Goal: Book appointment/travel/reservation

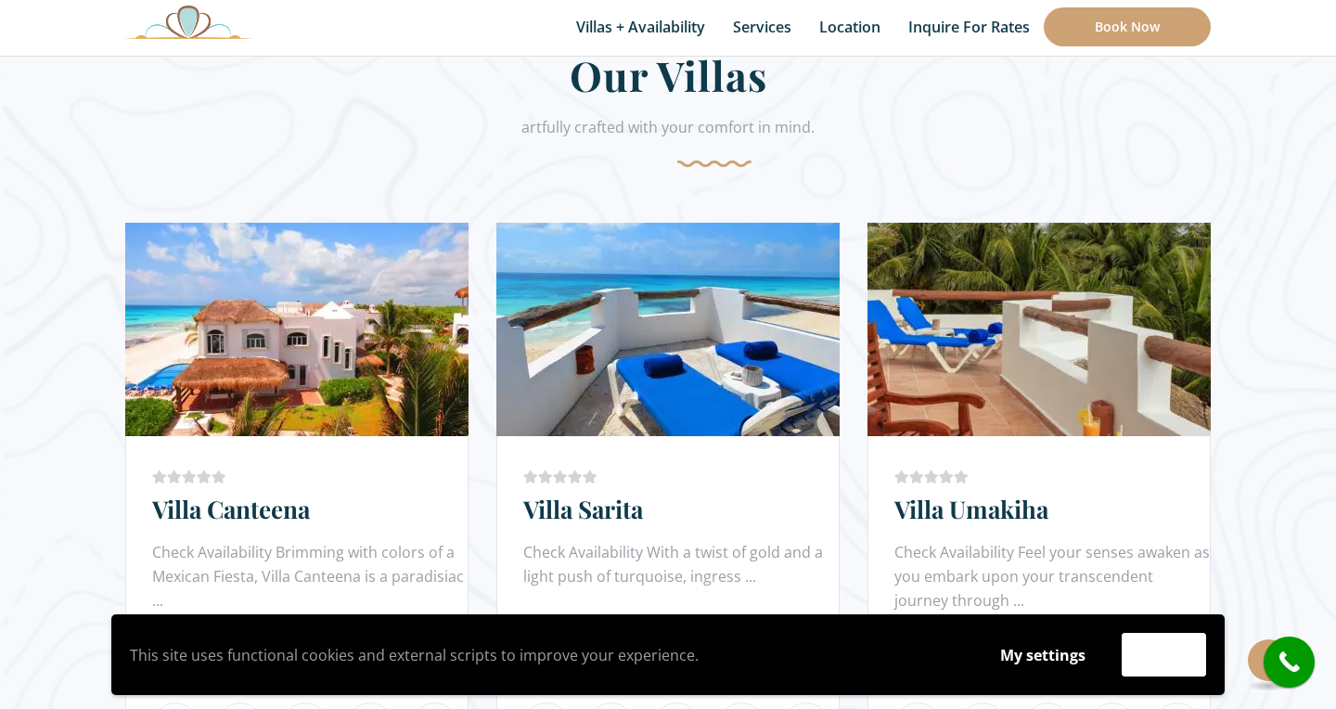
scroll to position [1000, 0]
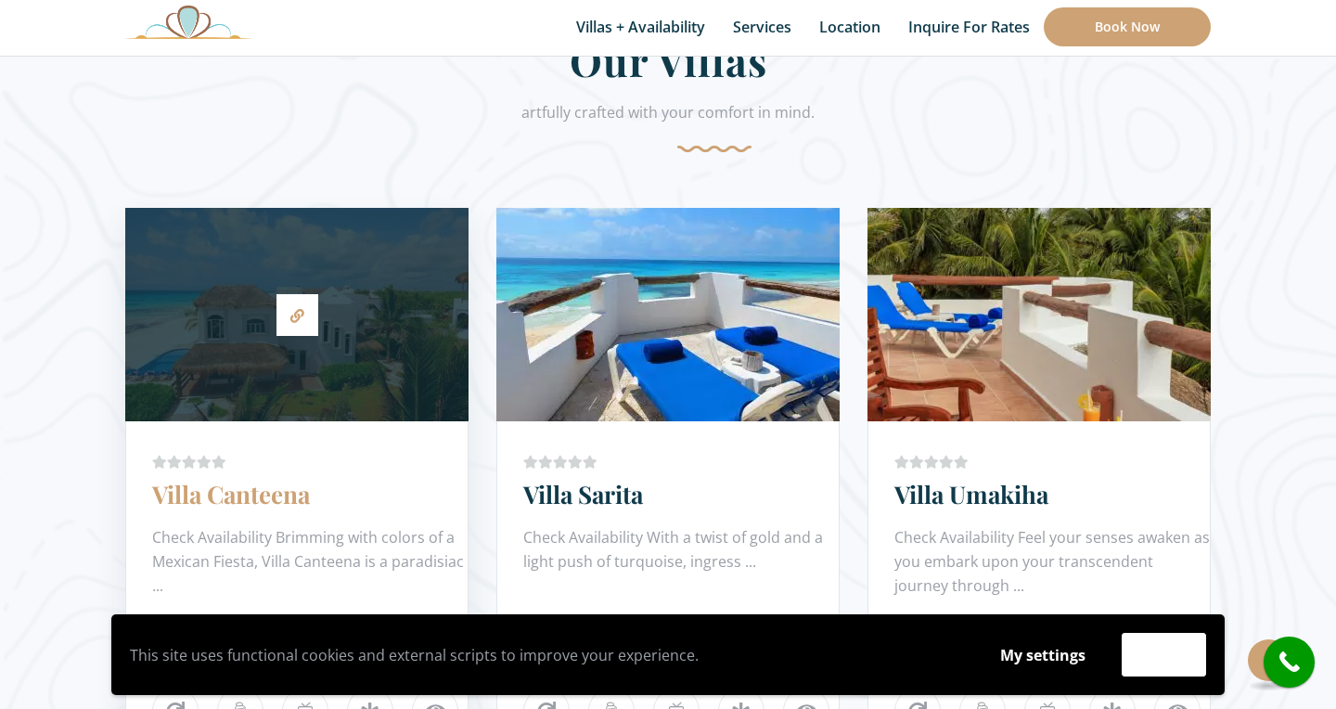
click at [246, 495] on link "Villa Canteena" at bounding box center [231, 494] width 158 height 32
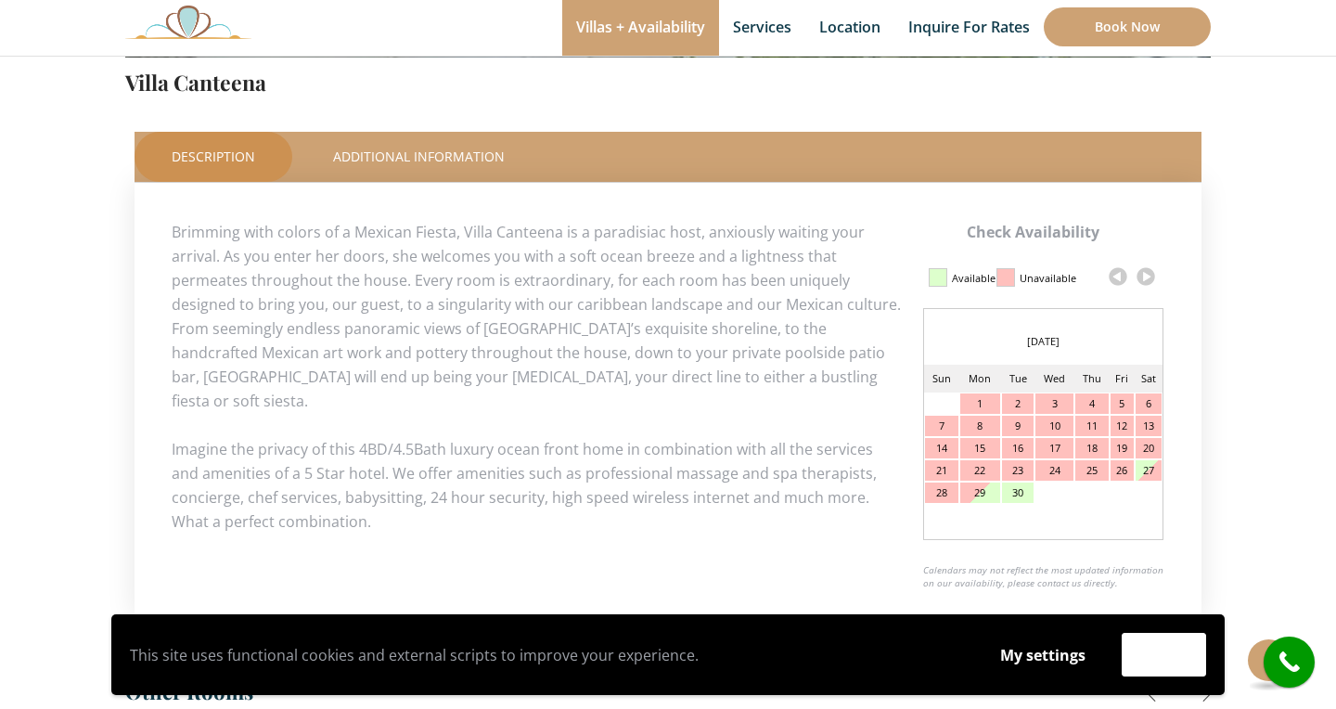
scroll to position [781, 0]
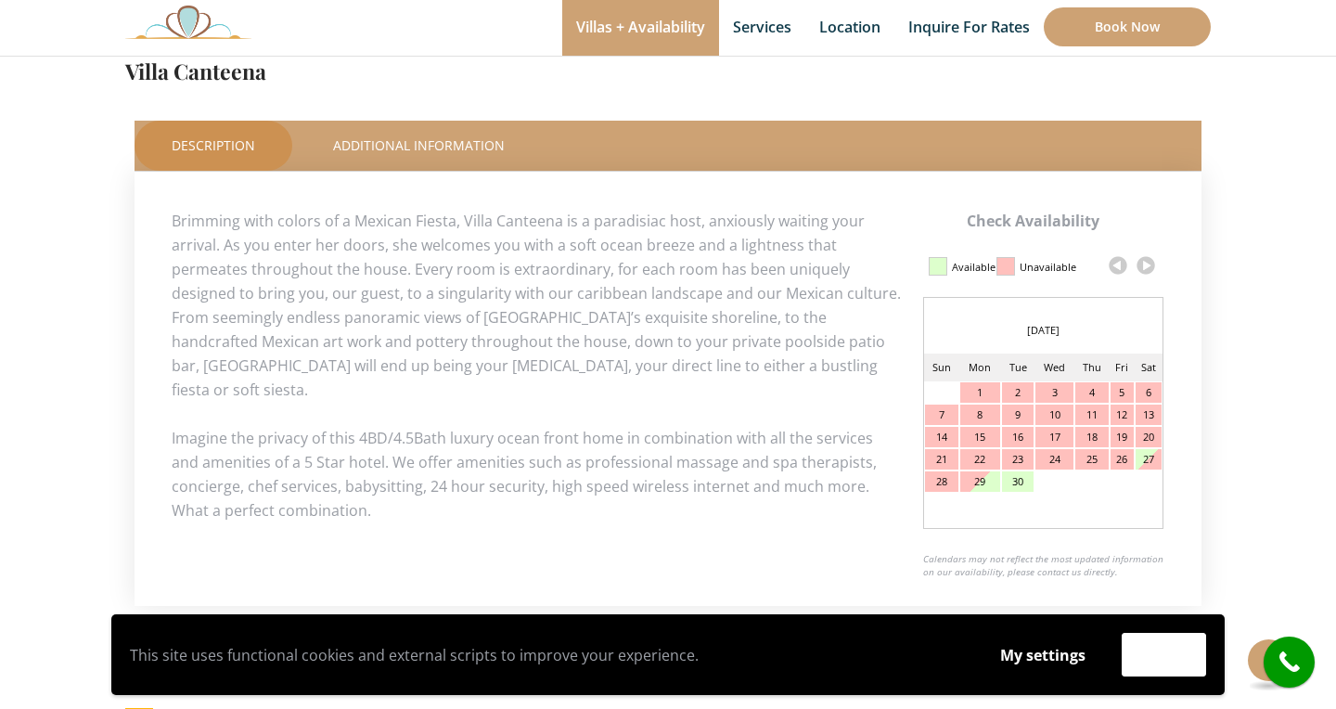
click at [1142, 269] on link at bounding box center [1146, 265] width 28 height 28
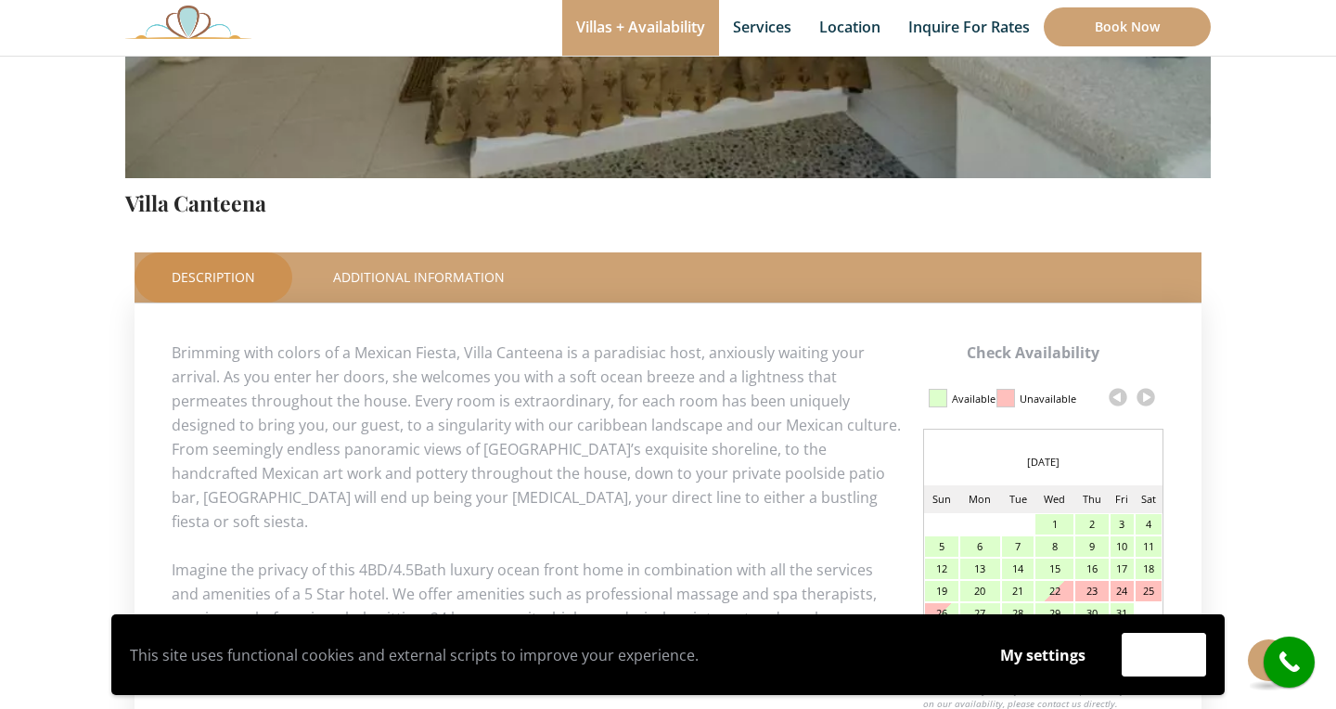
scroll to position [693, 0]
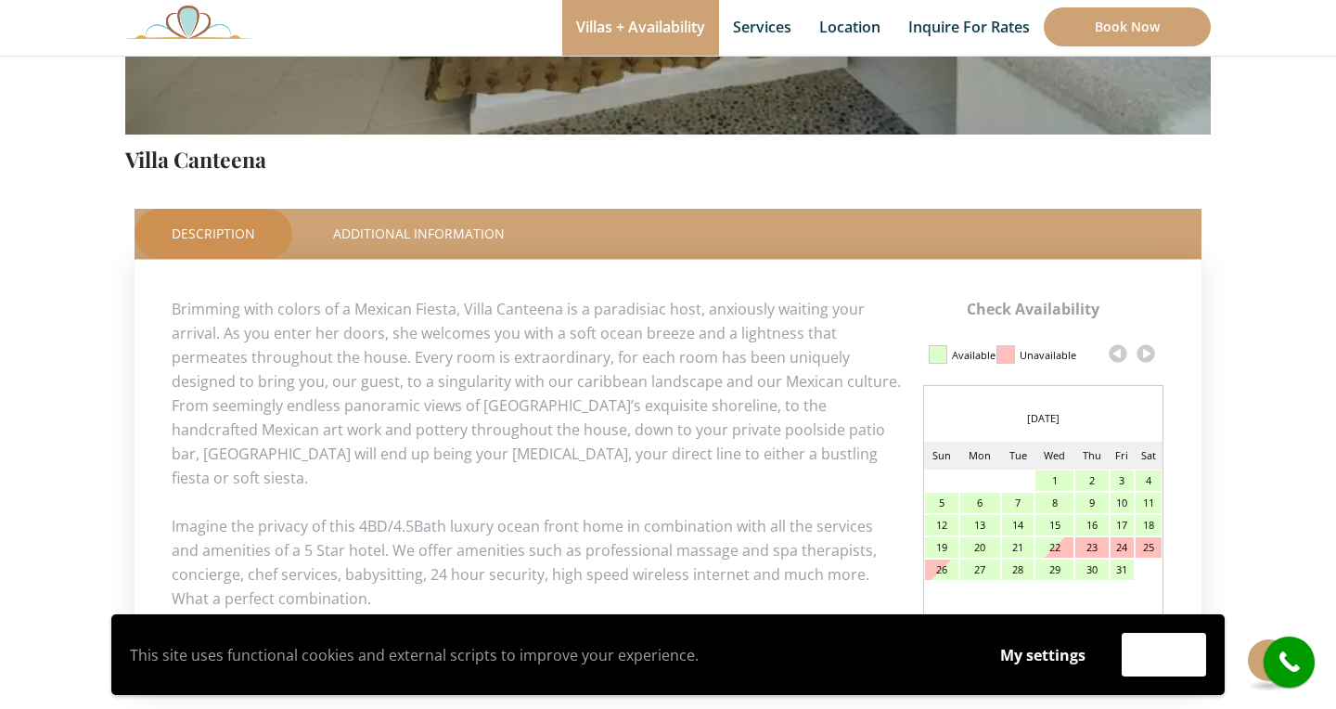
click at [1144, 352] on link at bounding box center [1146, 354] width 28 height 28
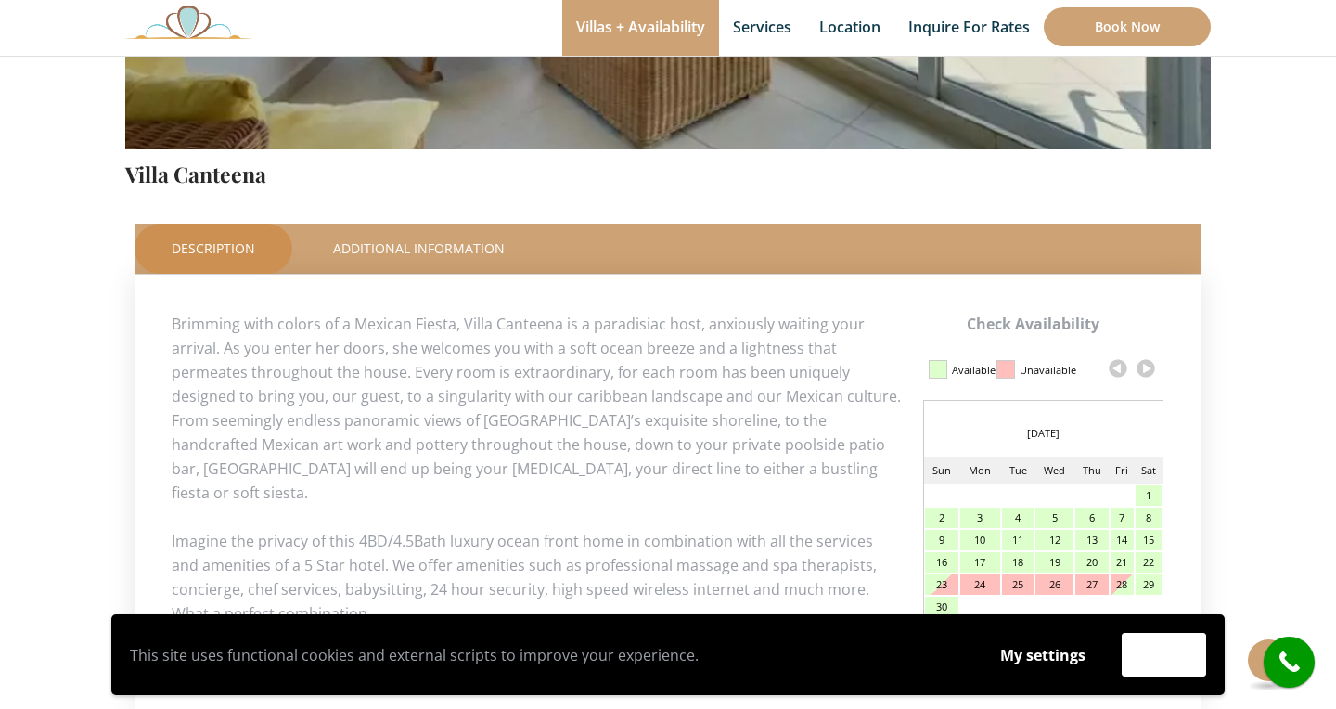
scroll to position [681, 0]
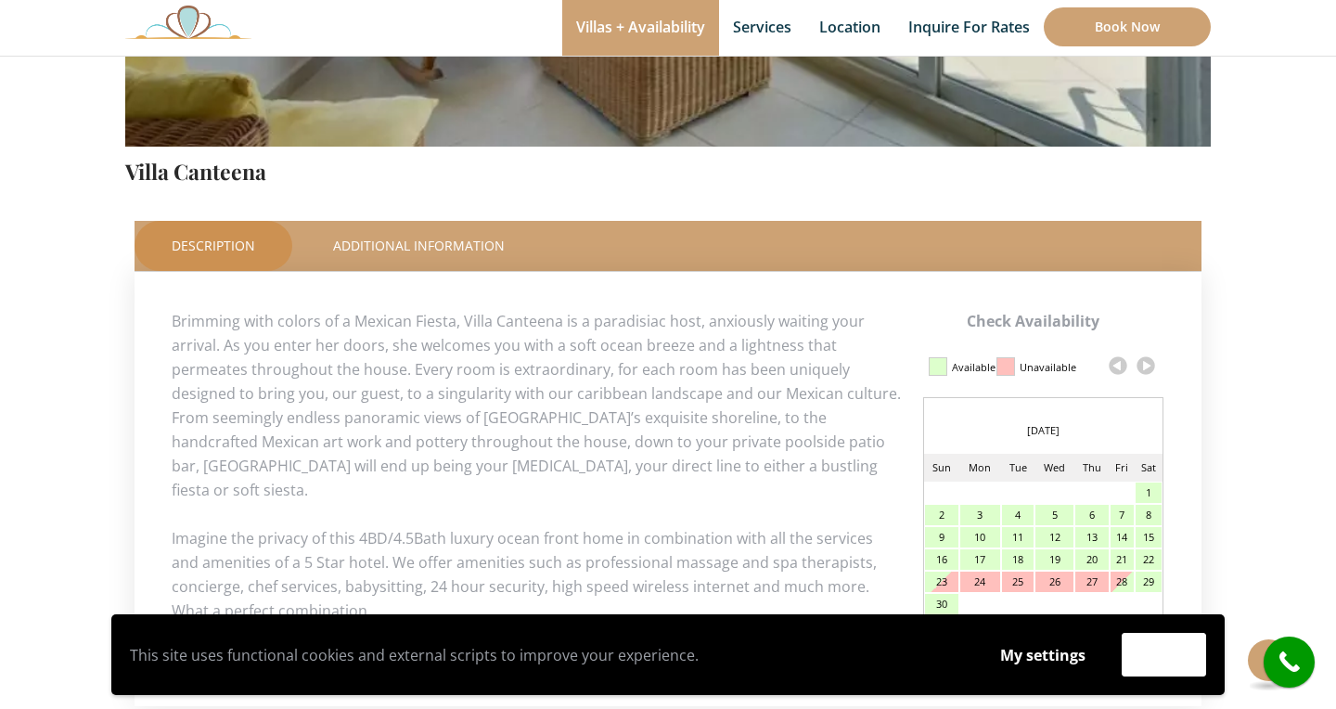
click at [1143, 364] on link at bounding box center [1146, 366] width 28 height 28
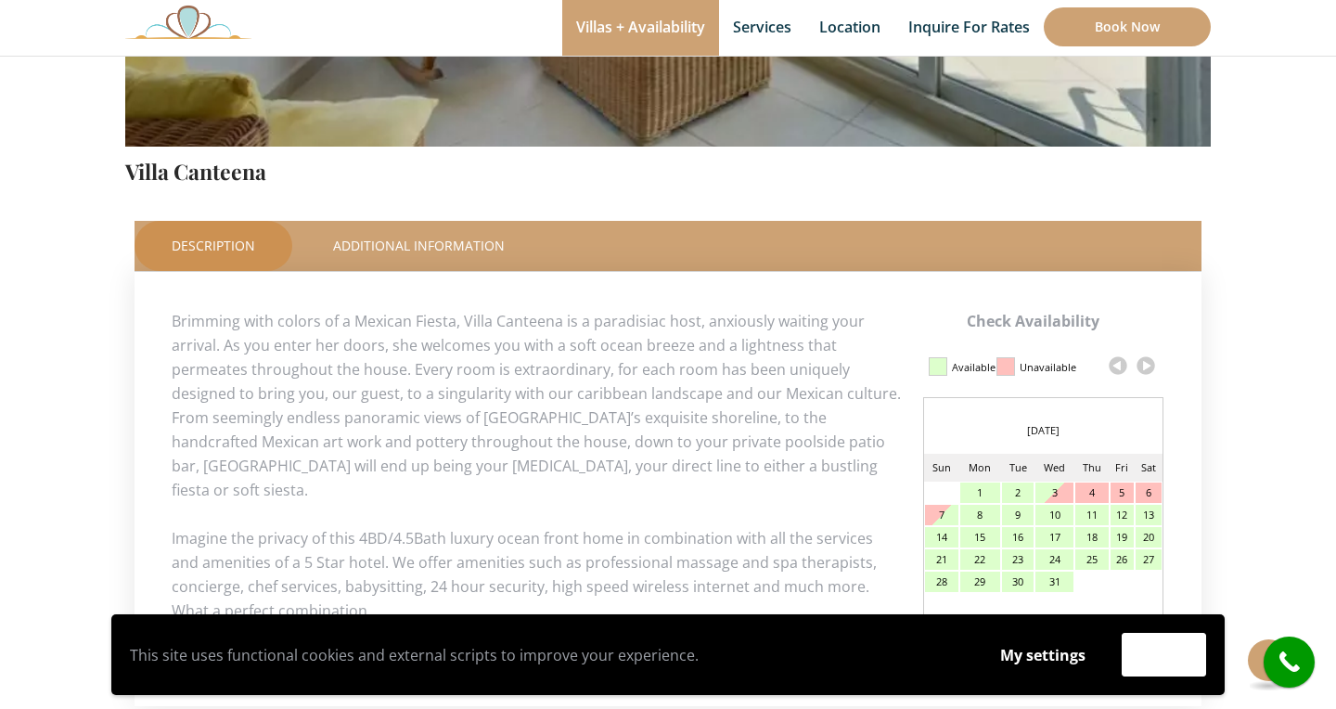
click at [1144, 375] on link at bounding box center [1146, 366] width 28 height 28
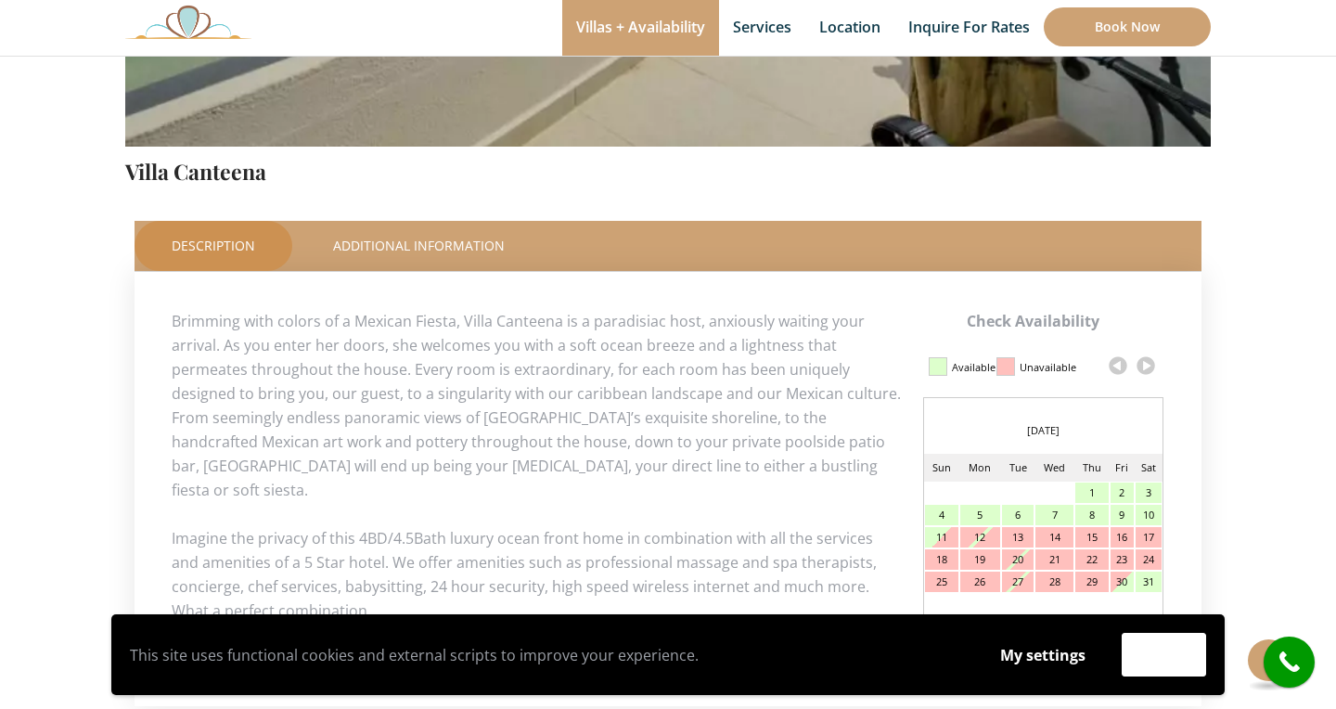
click at [1145, 364] on link at bounding box center [1146, 366] width 28 height 28
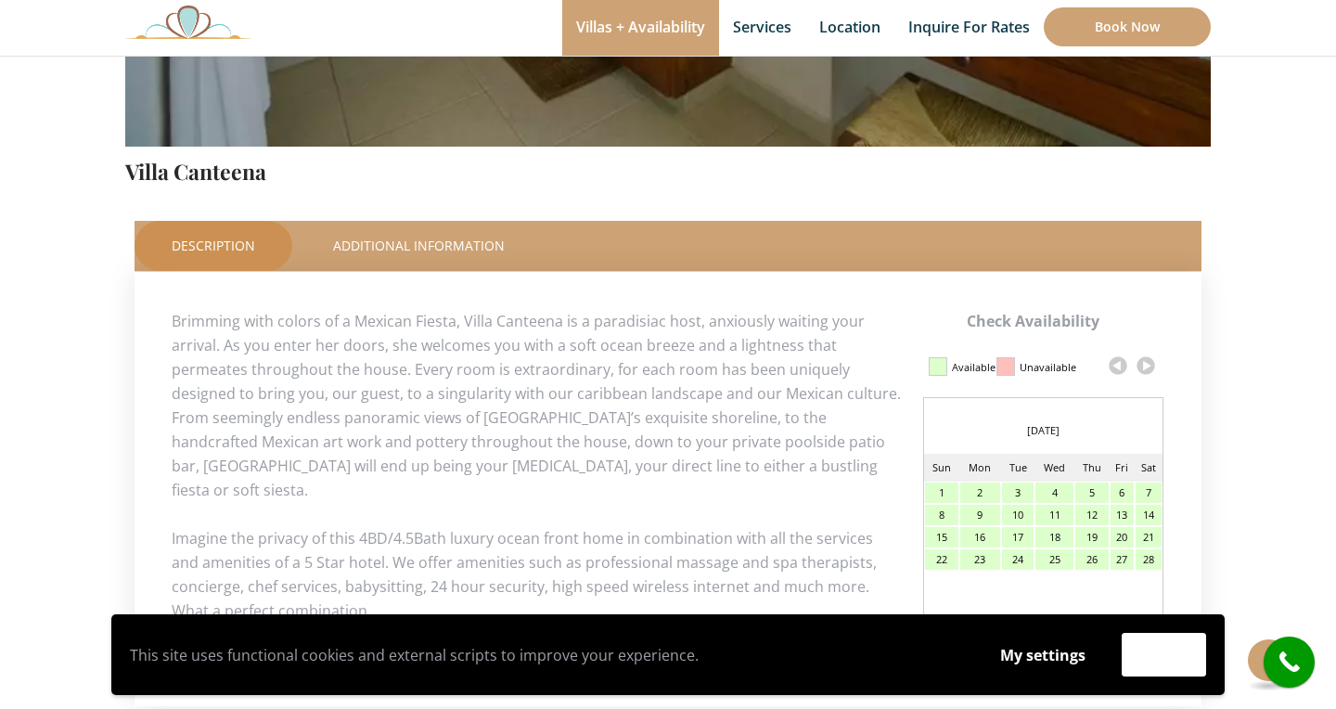
click at [1053, 514] on div "11" at bounding box center [1055, 515] width 38 height 20
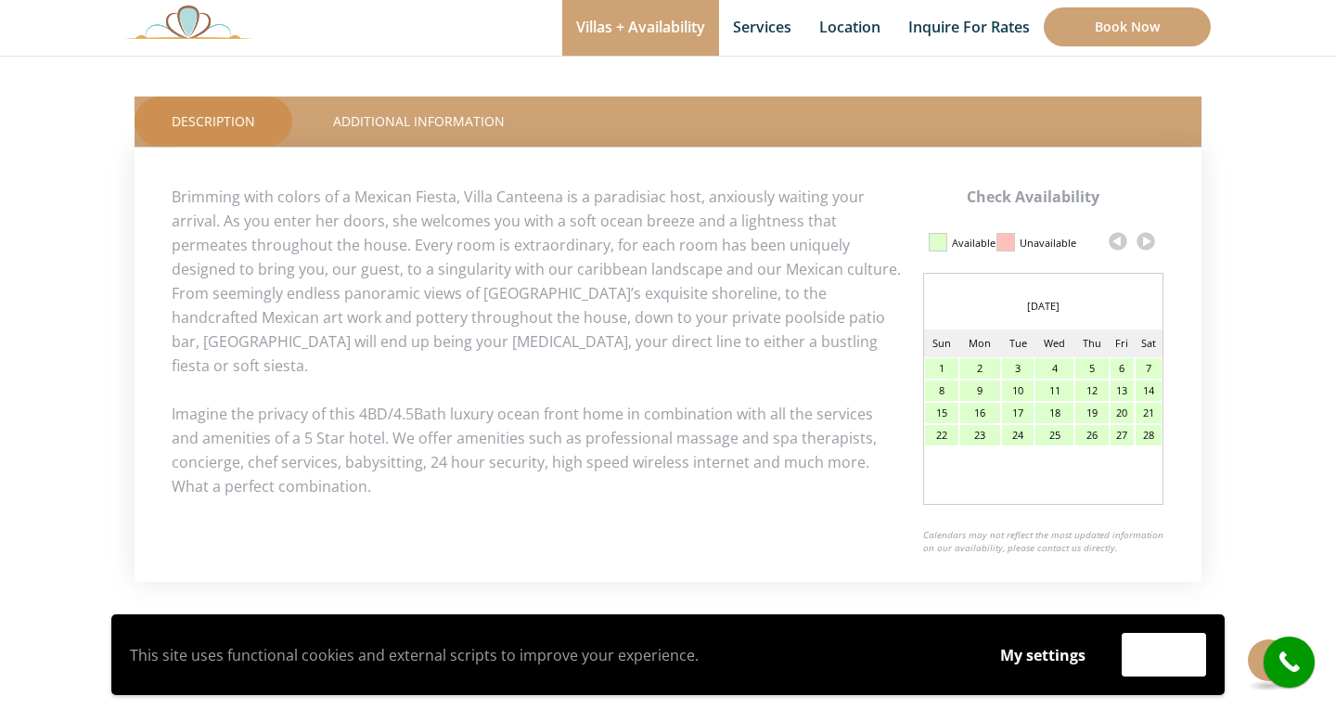
scroll to position [831, 0]
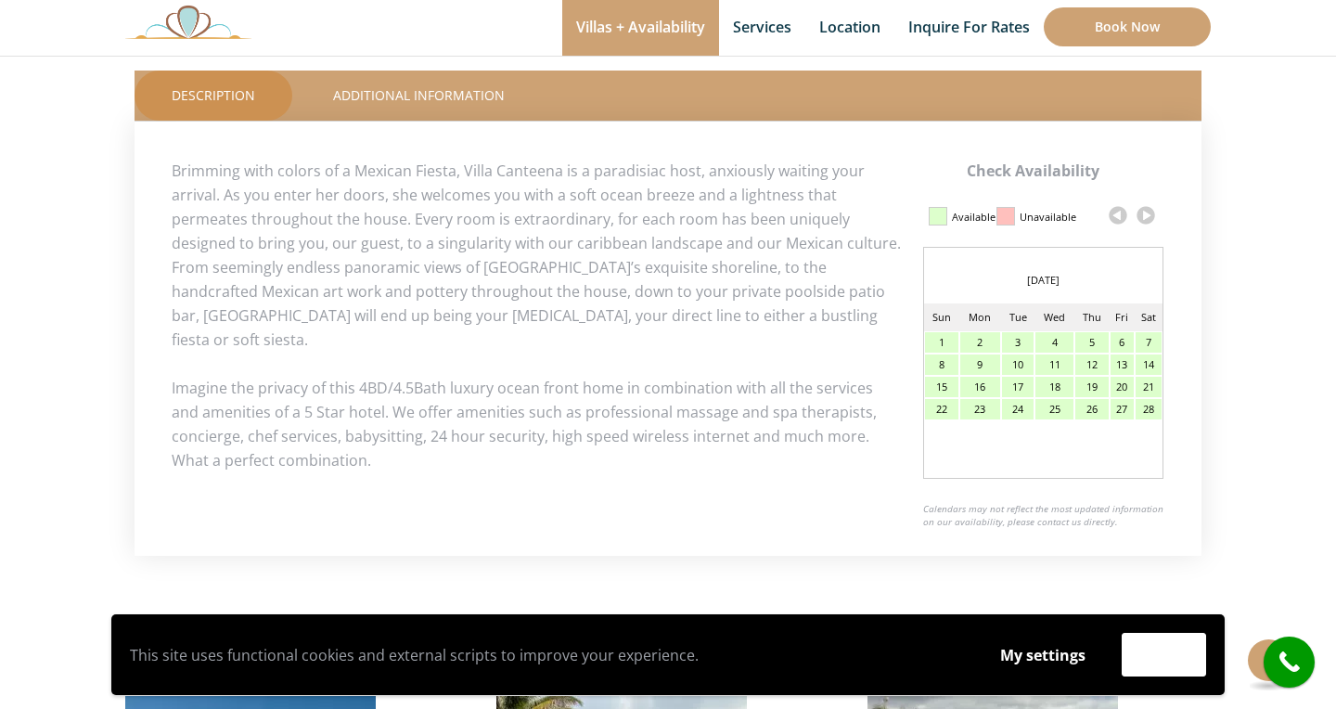
click at [1052, 359] on div "11" at bounding box center [1055, 364] width 38 height 20
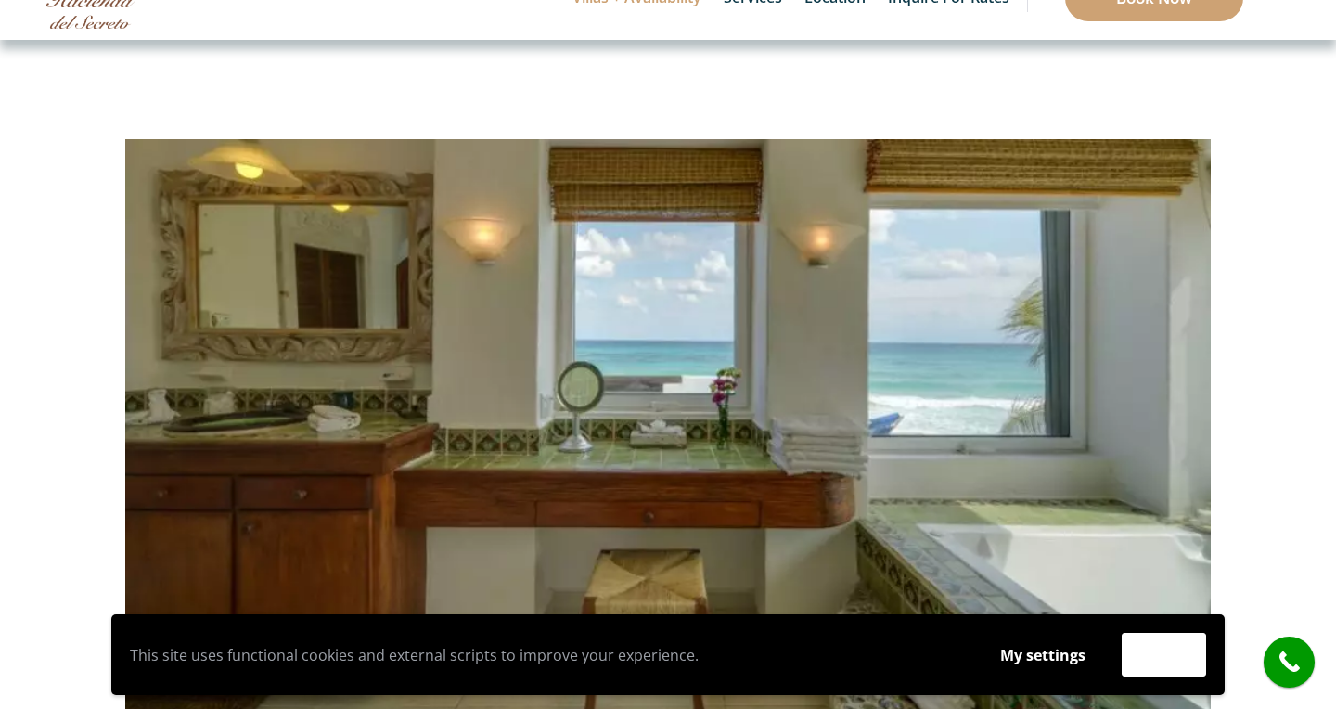
scroll to position [0, 0]
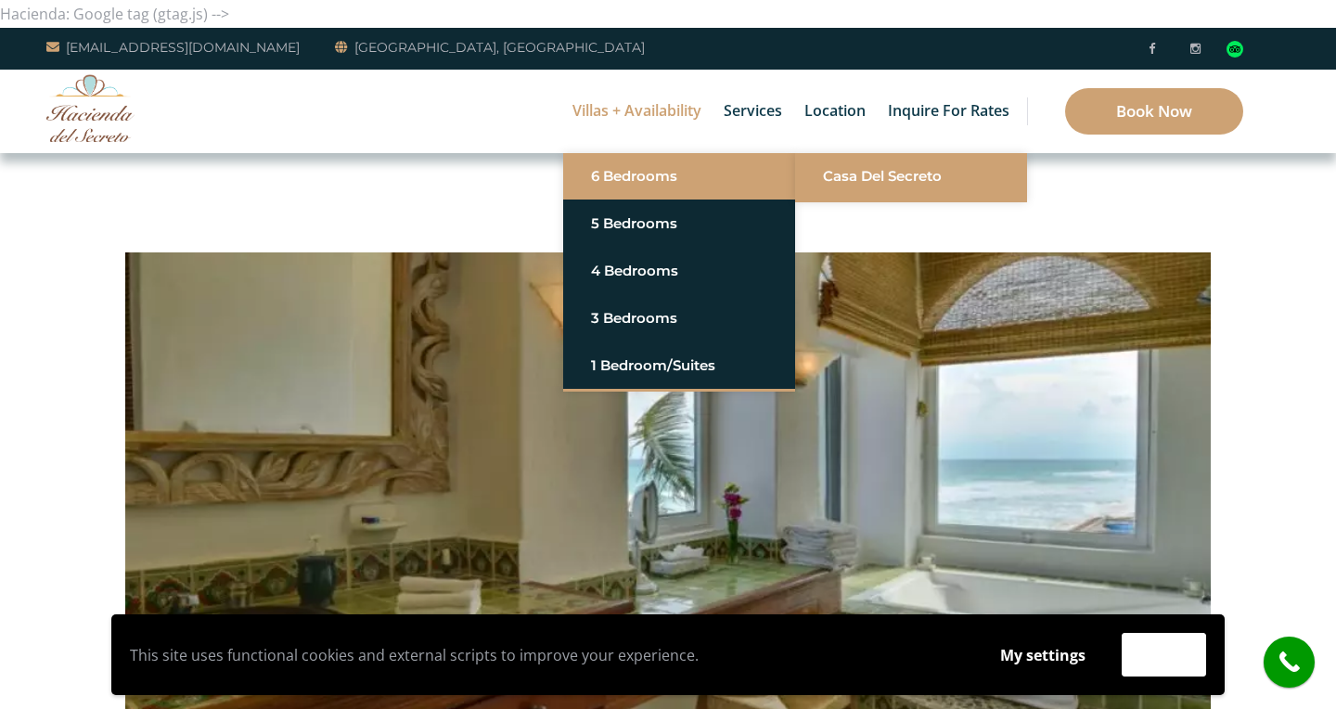
click at [842, 173] on link "Casa del Secreto" at bounding box center [911, 176] width 176 height 33
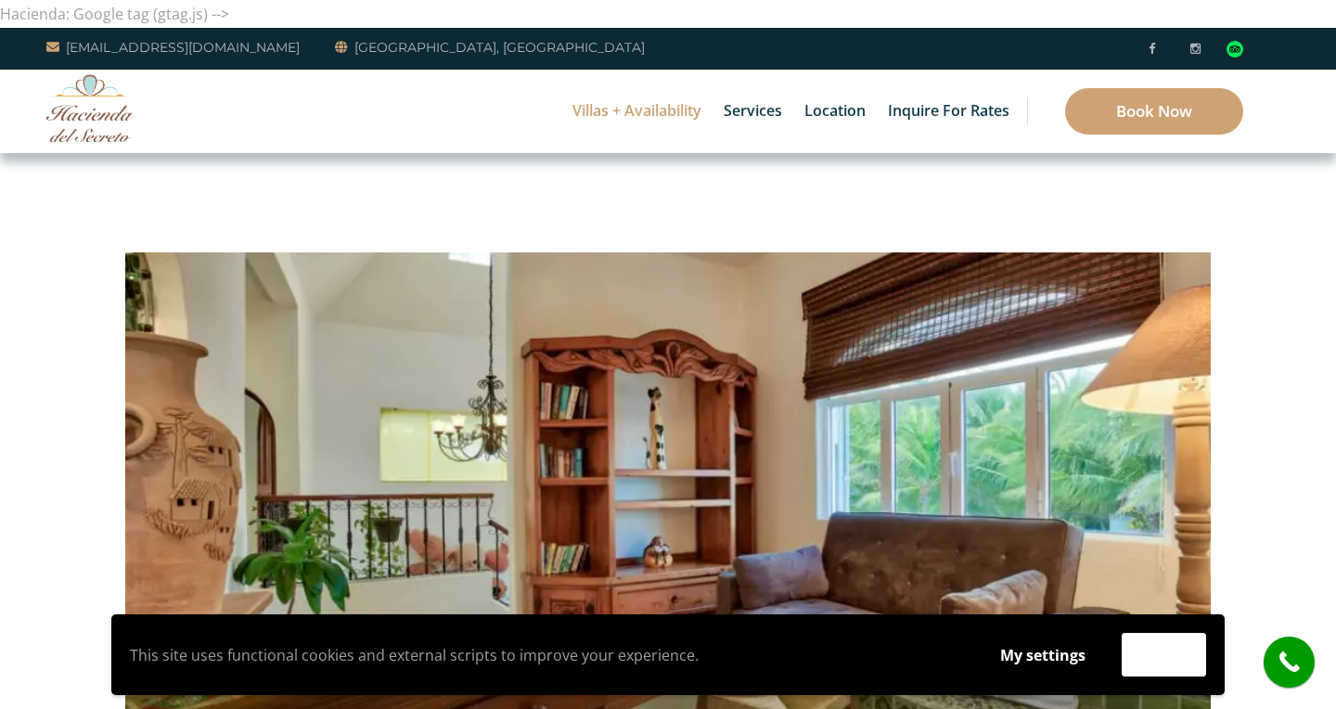
scroll to position [15, 0]
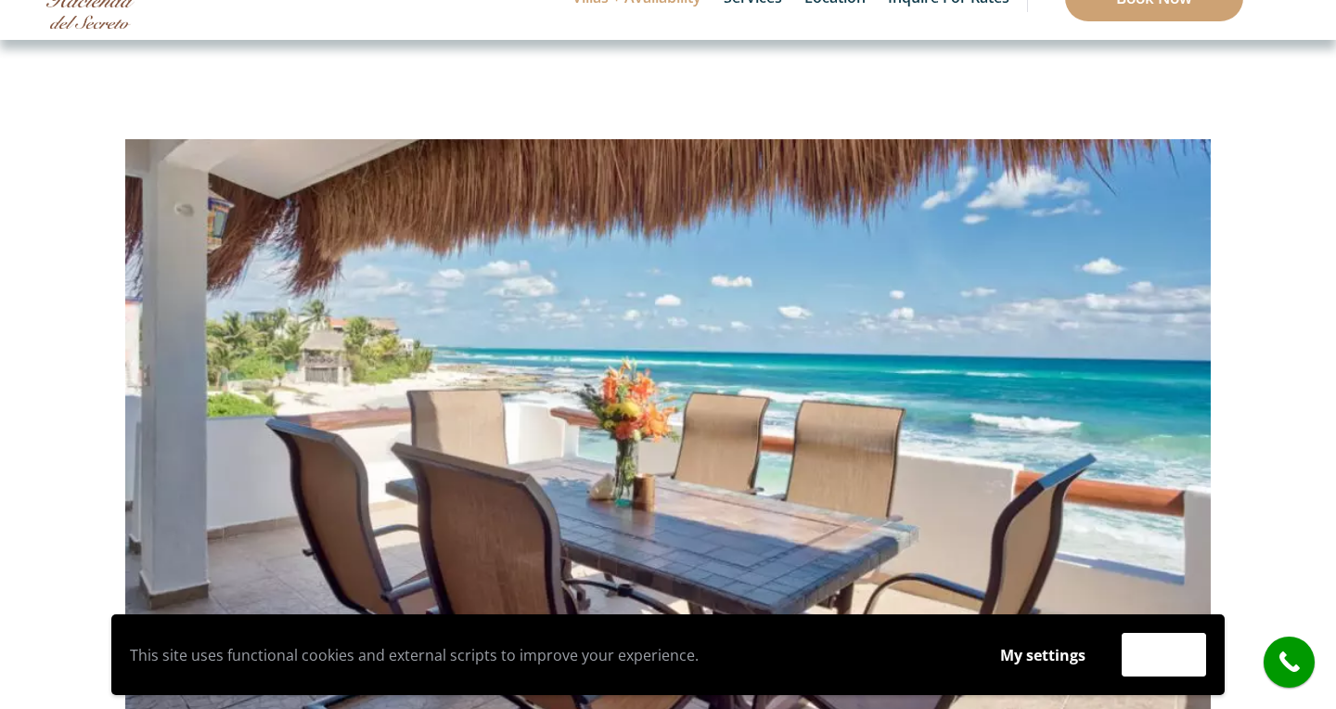
scroll to position [63, 0]
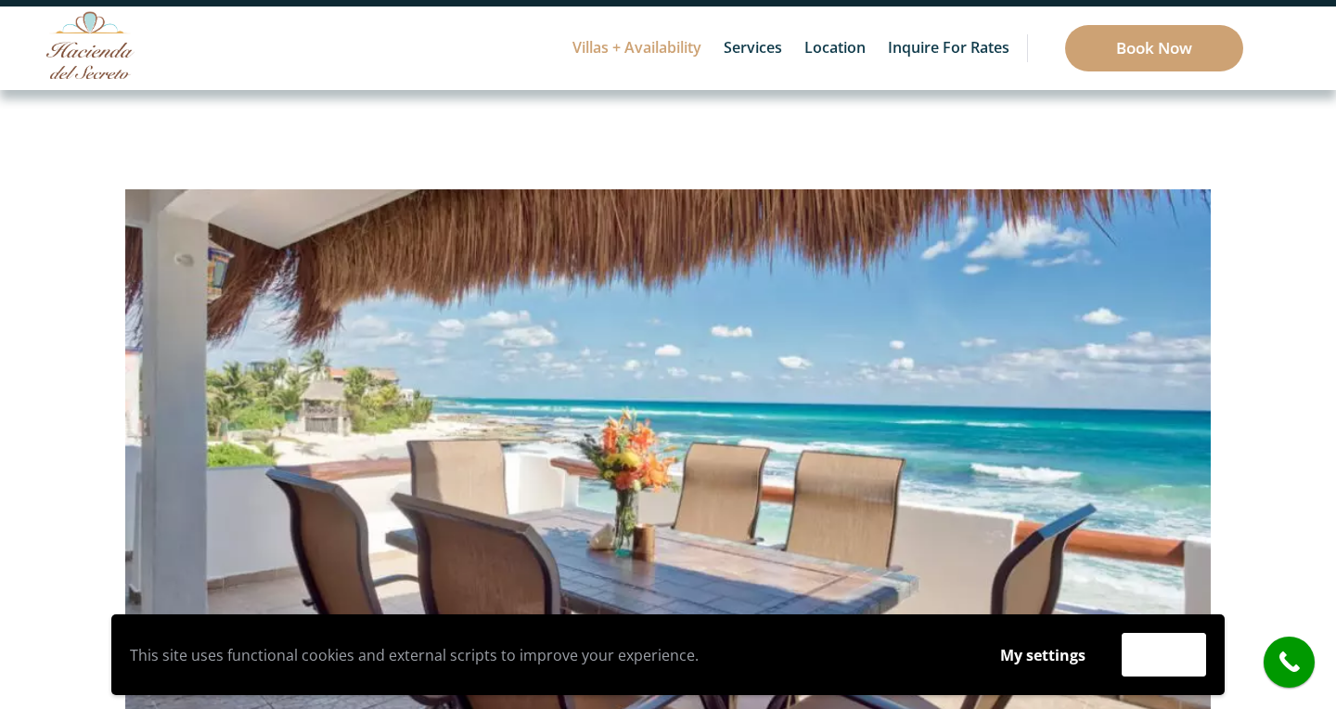
click at [1061, 421] on img at bounding box center [668, 407] width 1086 height 724
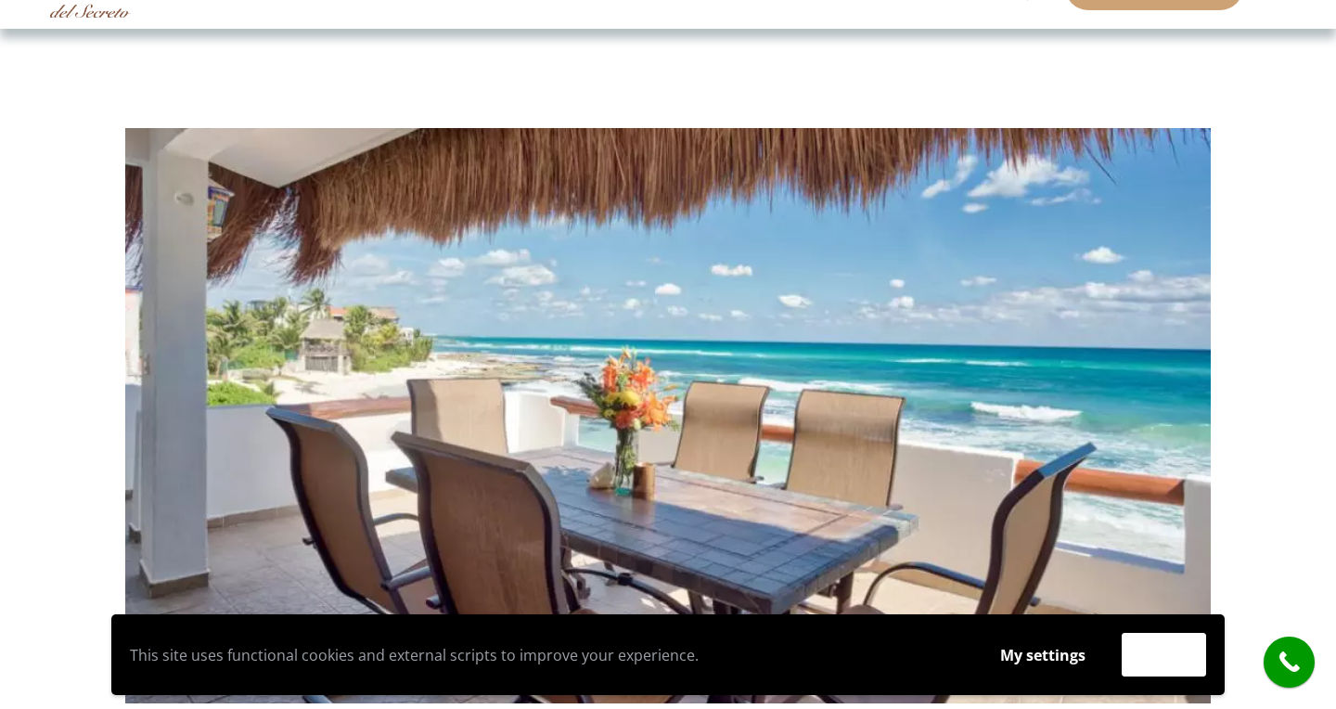
scroll to position [140, 0]
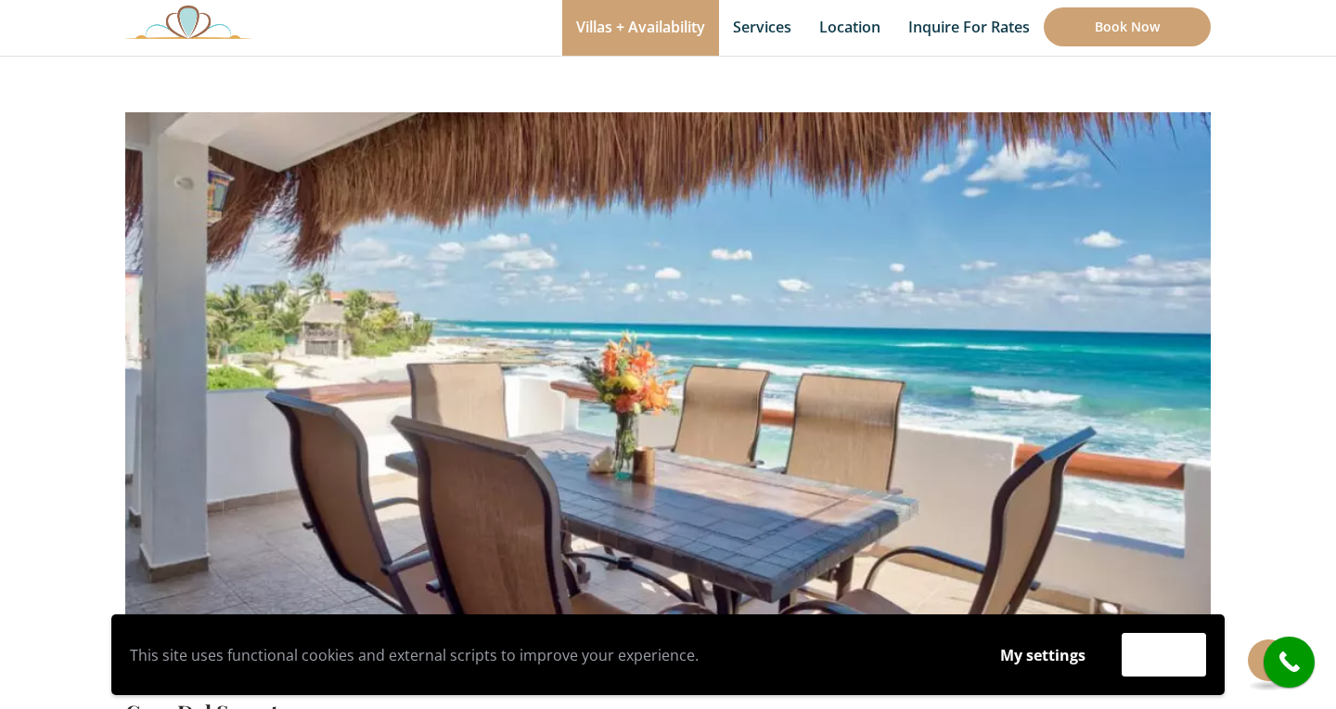
click at [1061, 421] on img at bounding box center [668, 330] width 1086 height 724
click at [1134, 386] on img at bounding box center [668, 330] width 1086 height 724
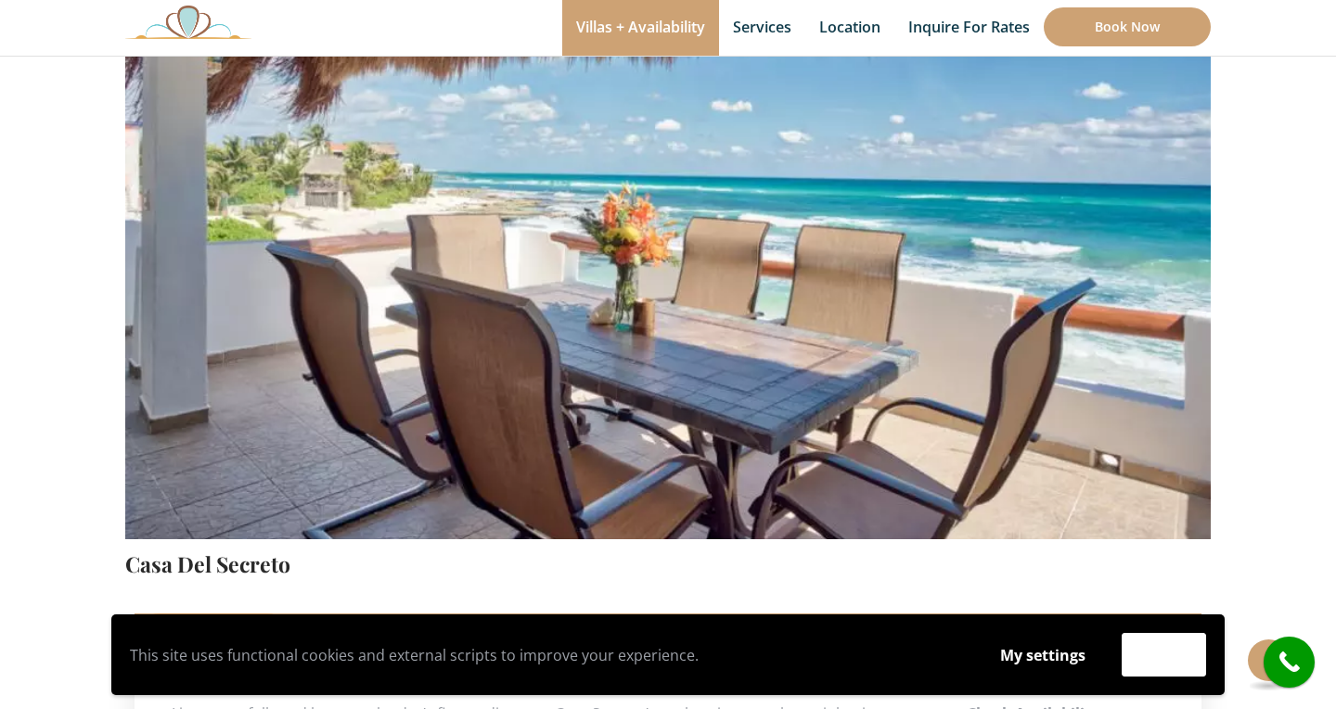
scroll to position [297, 0]
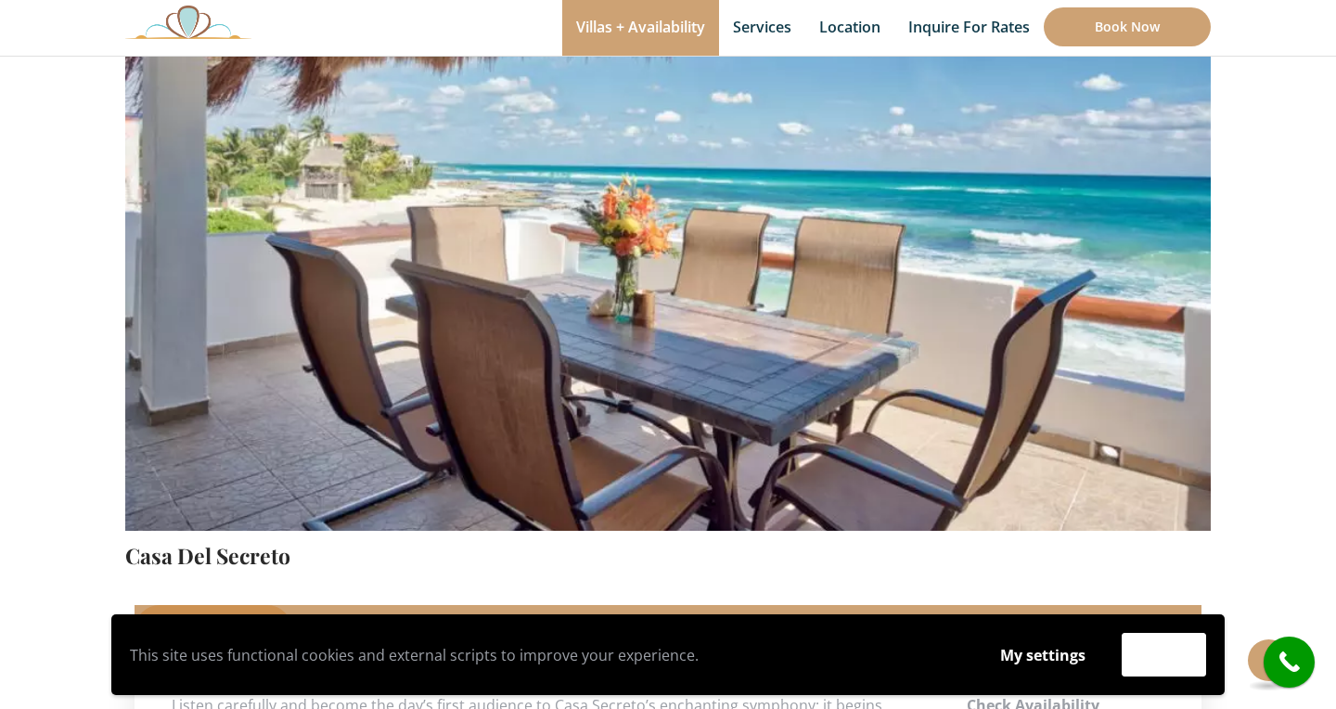
click at [1134, 386] on img at bounding box center [668, 174] width 1086 height 724
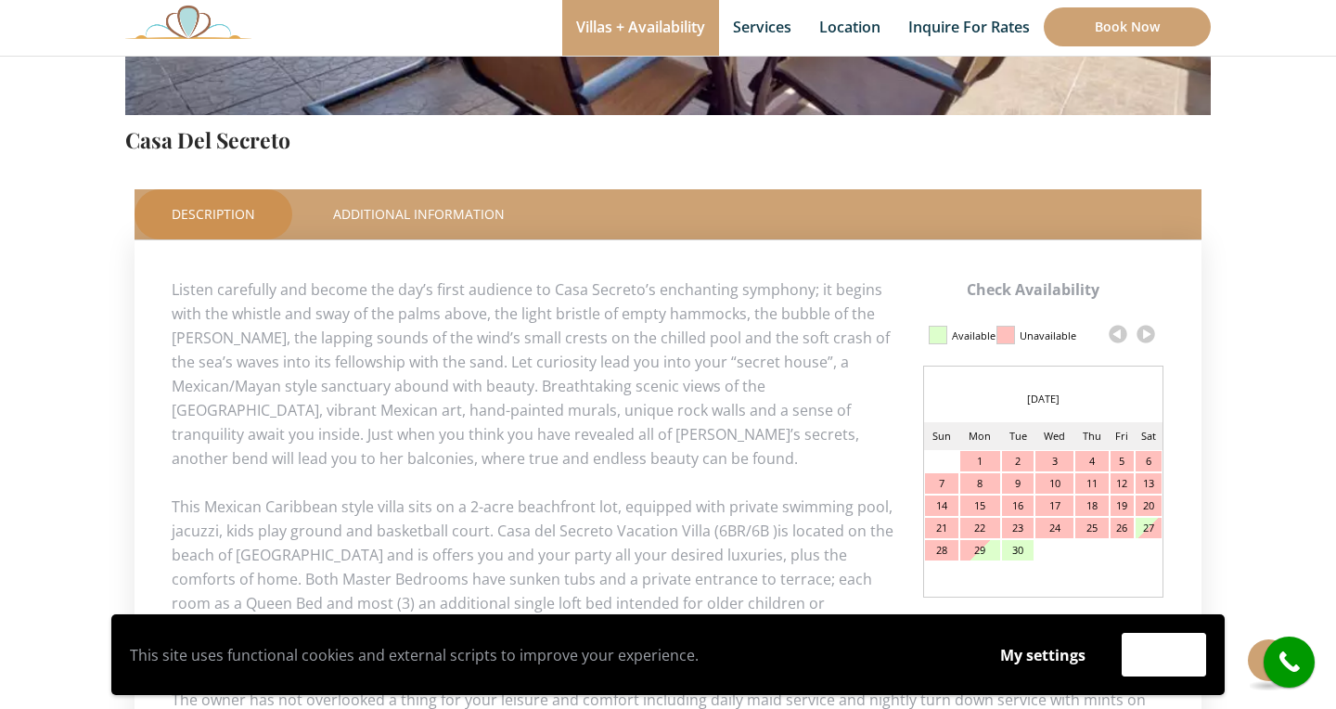
scroll to position [765, 0]
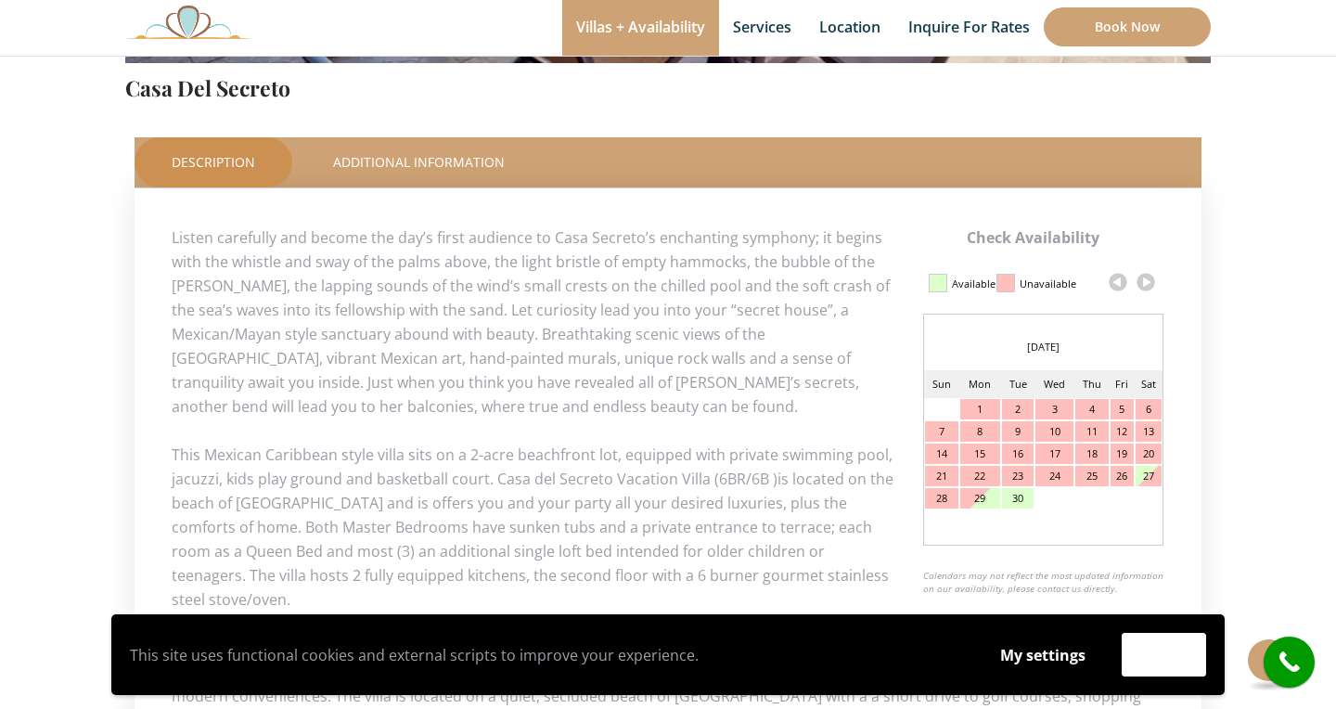
click at [1148, 275] on link at bounding box center [1146, 282] width 28 height 28
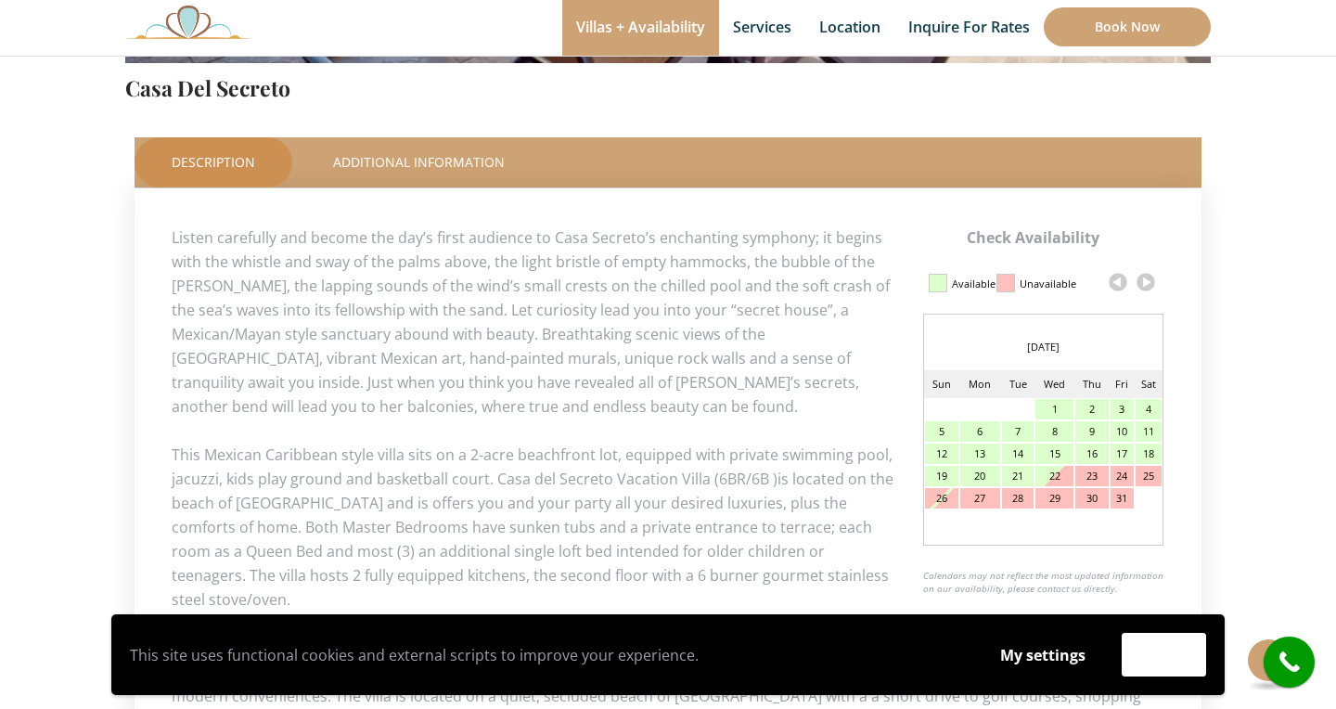
click at [1142, 273] on link at bounding box center [1146, 282] width 28 height 28
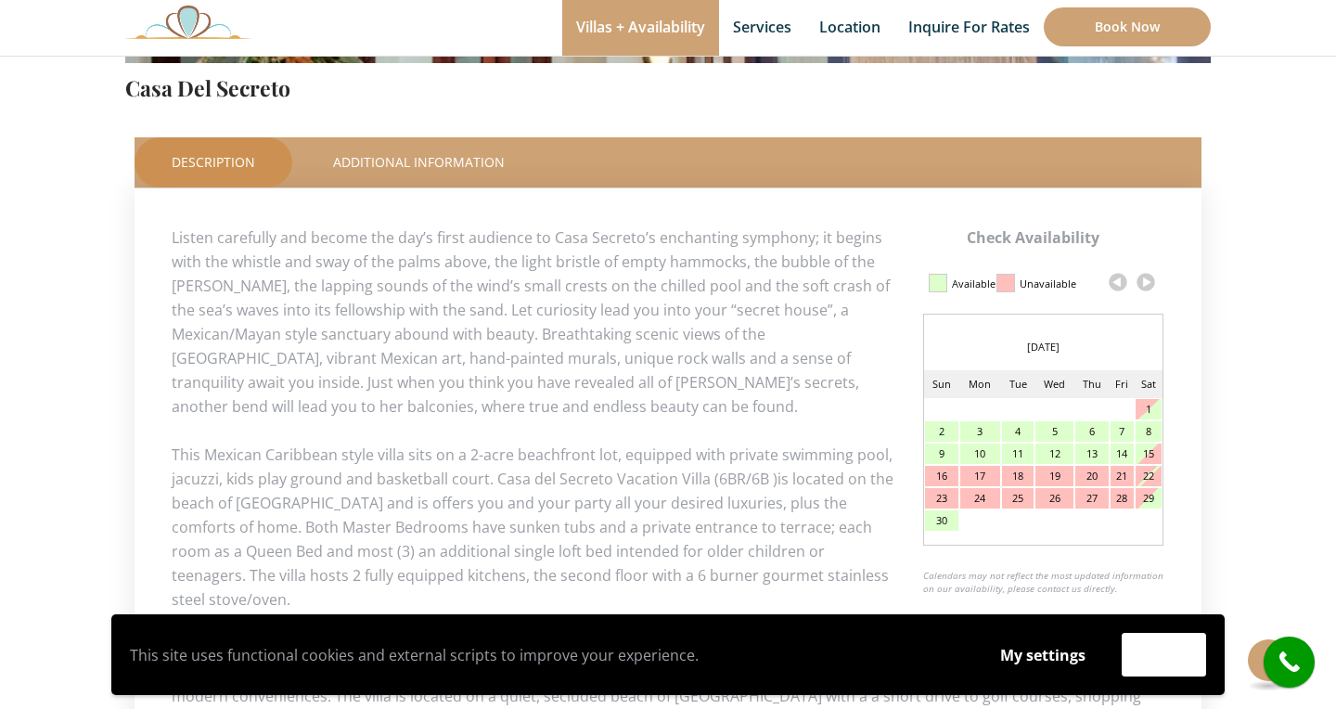
click at [1143, 284] on link at bounding box center [1146, 282] width 28 height 28
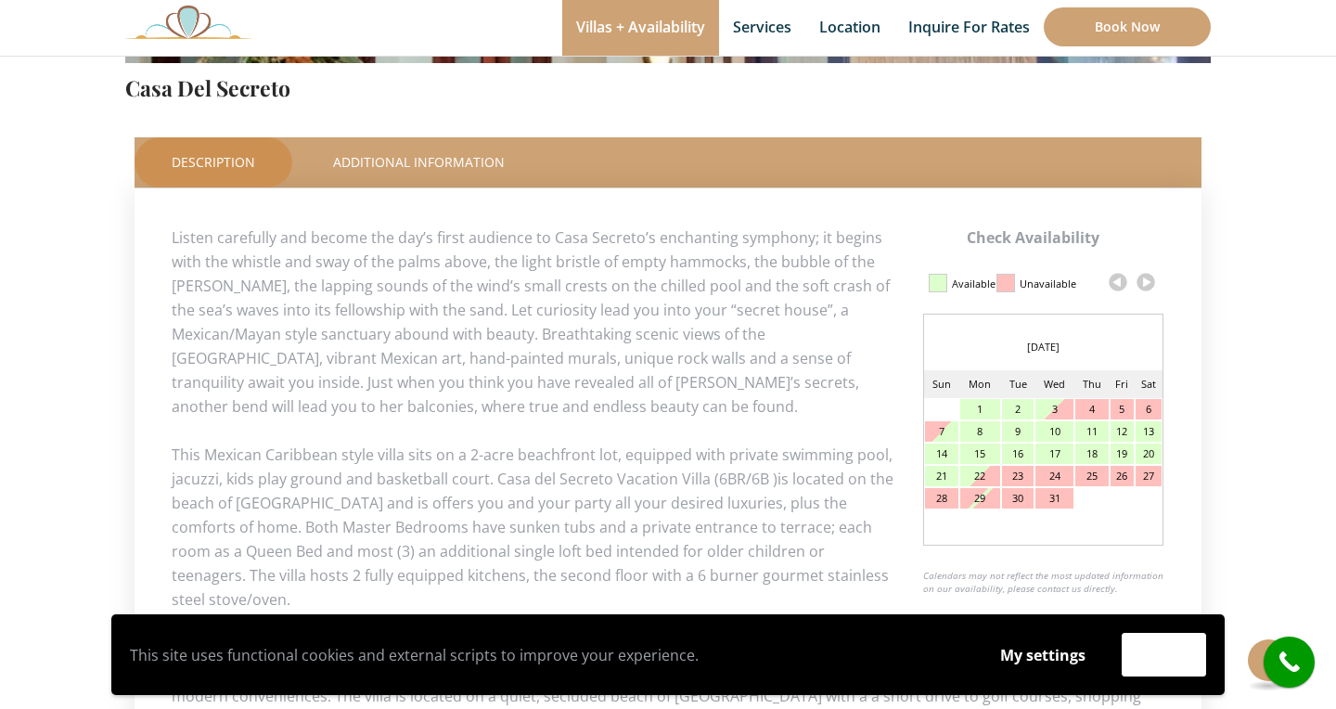
click at [1143, 284] on link at bounding box center [1146, 282] width 28 height 28
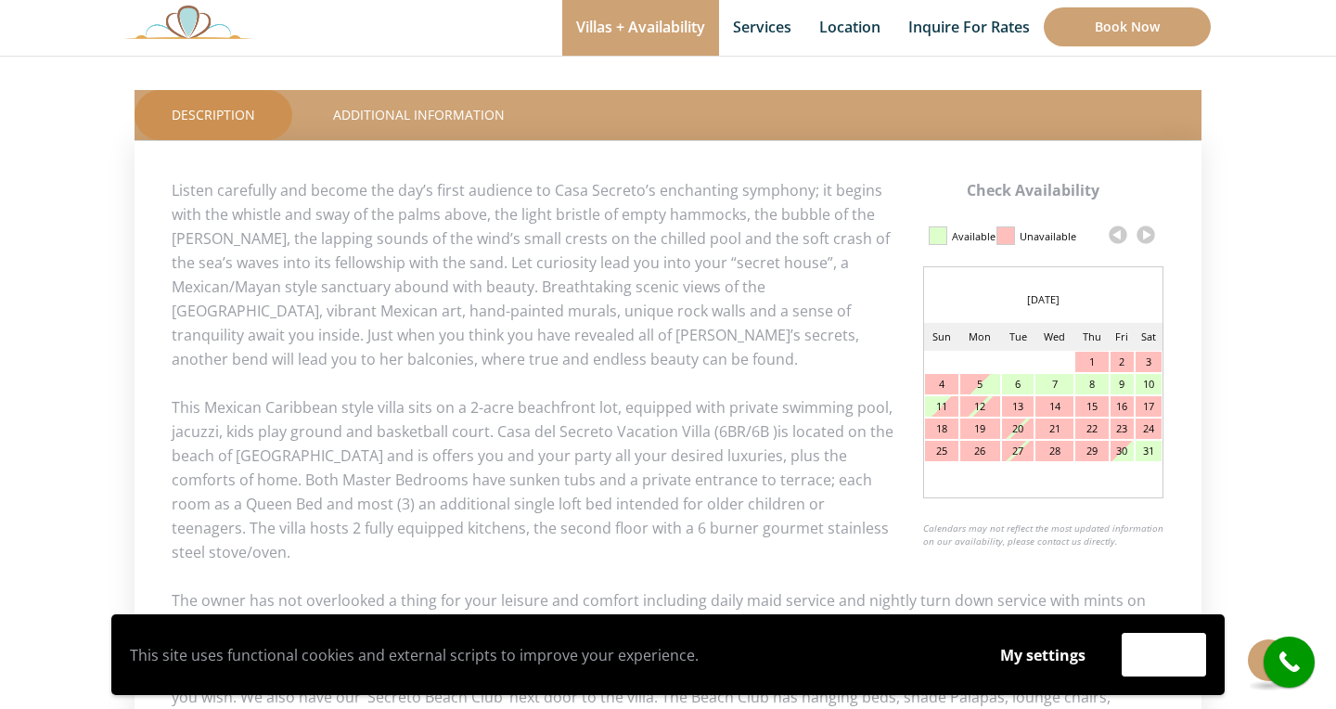
scroll to position [854, 0]
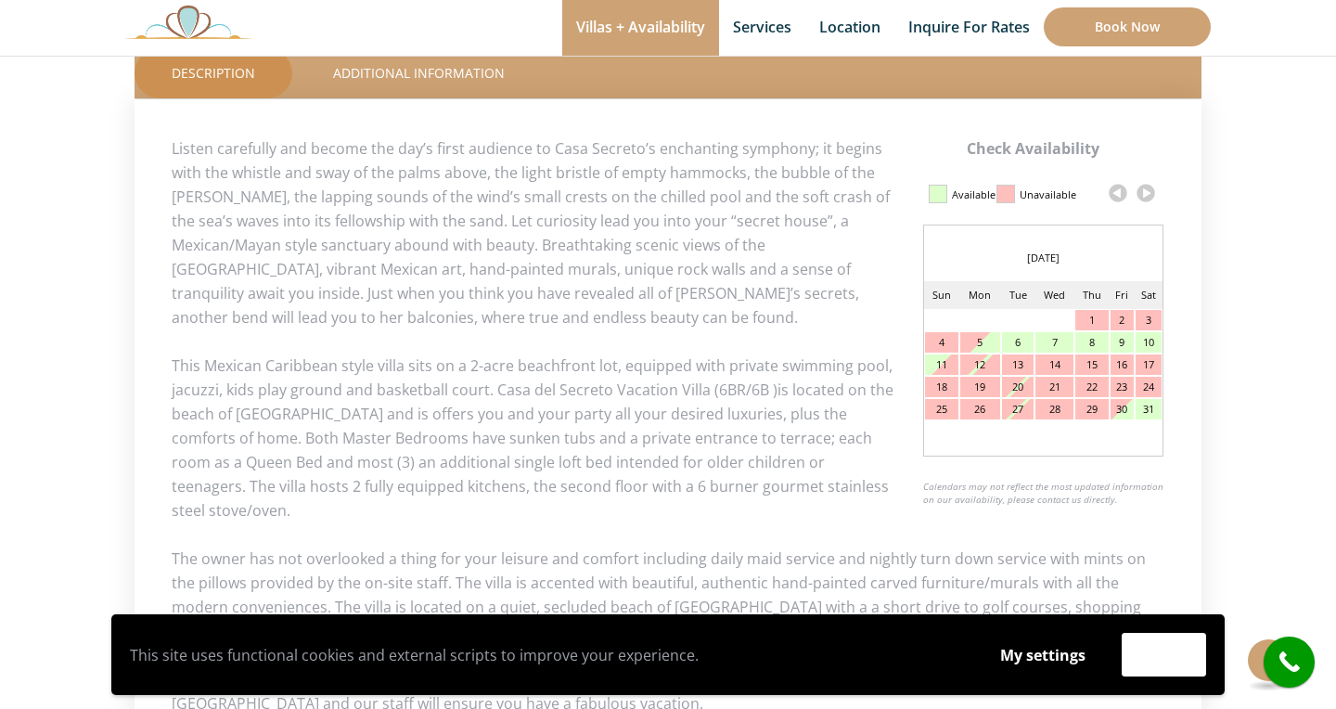
click at [1146, 195] on link at bounding box center [1146, 193] width 28 height 28
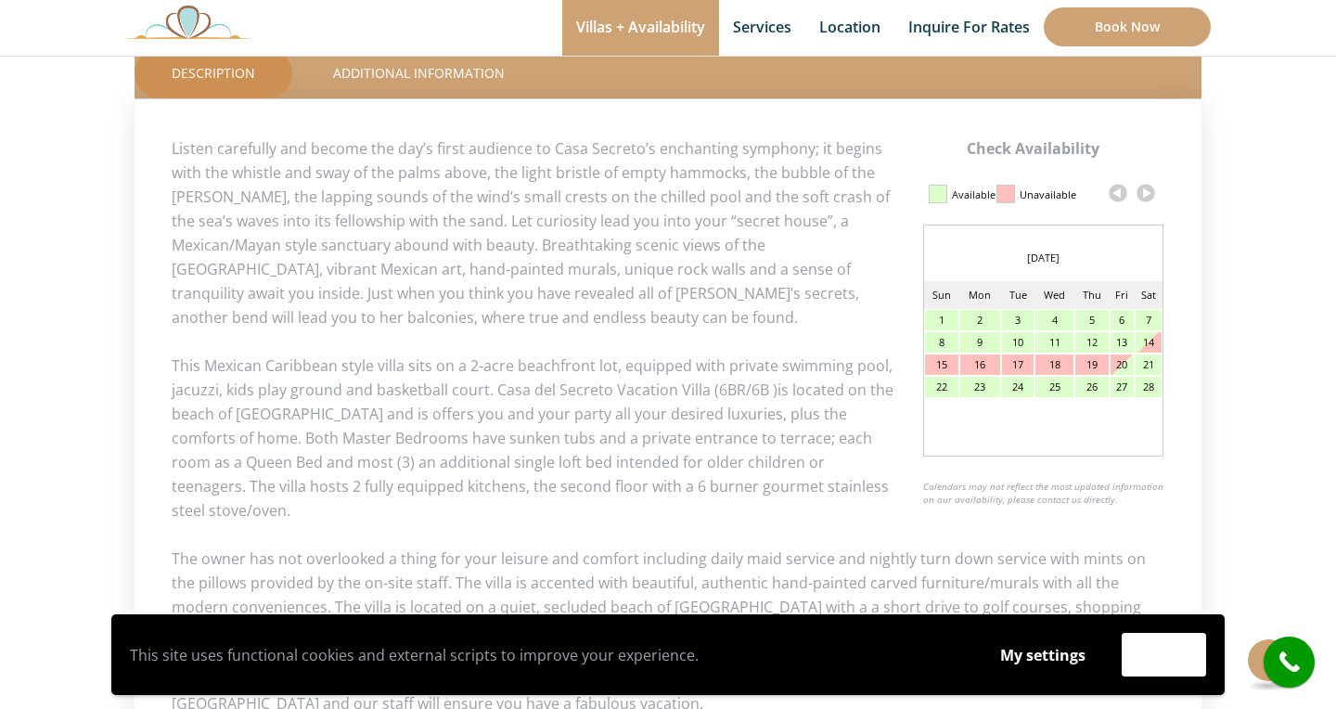
click at [1149, 364] on div "21" at bounding box center [1149, 364] width 26 height 20
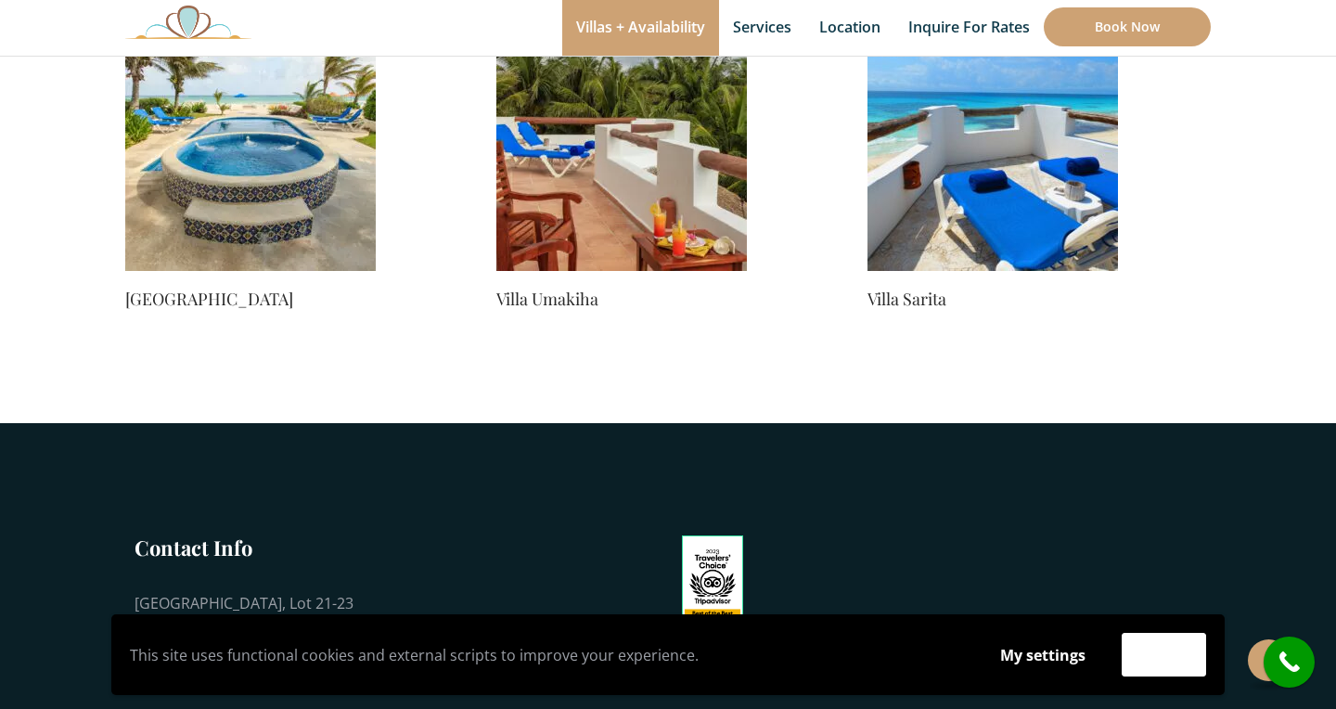
scroll to position [1871, 0]
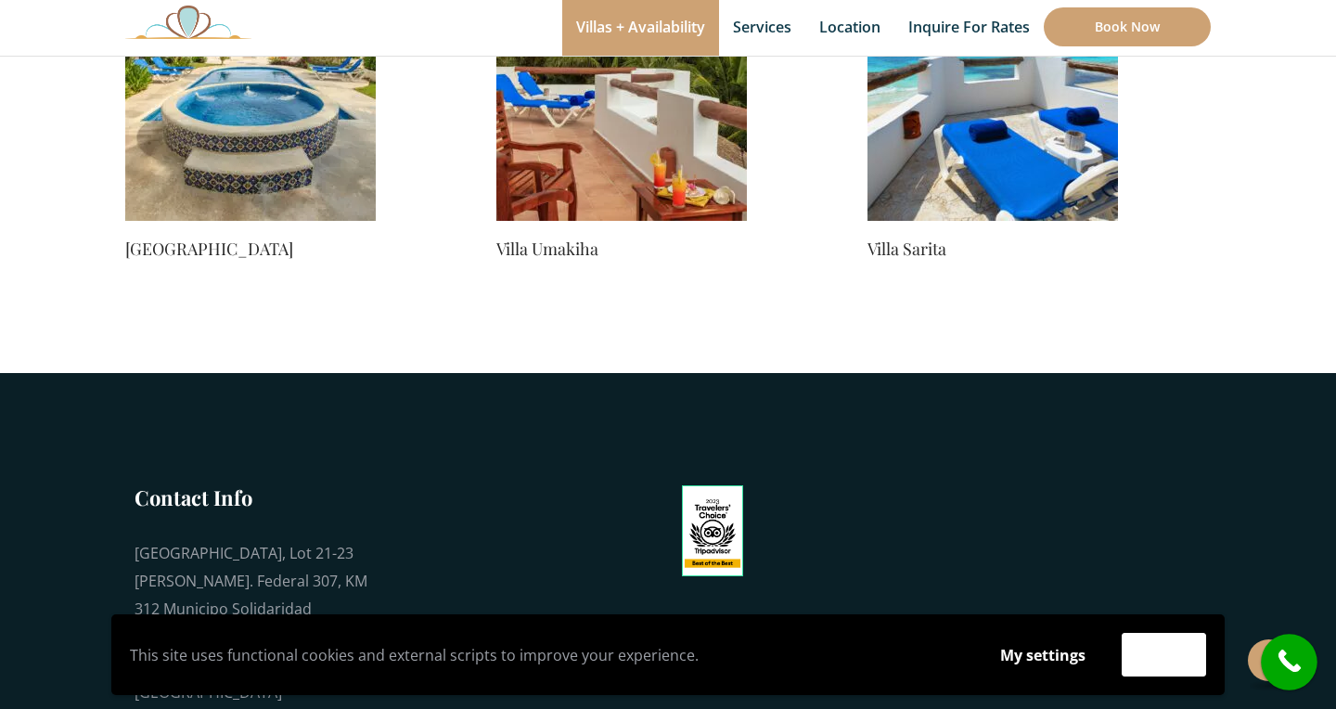
click at [1281, 663] on icon "call" at bounding box center [1290, 662] width 46 height 46
click at [1136, 16] on link "Book Now" at bounding box center [1127, 26] width 167 height 39
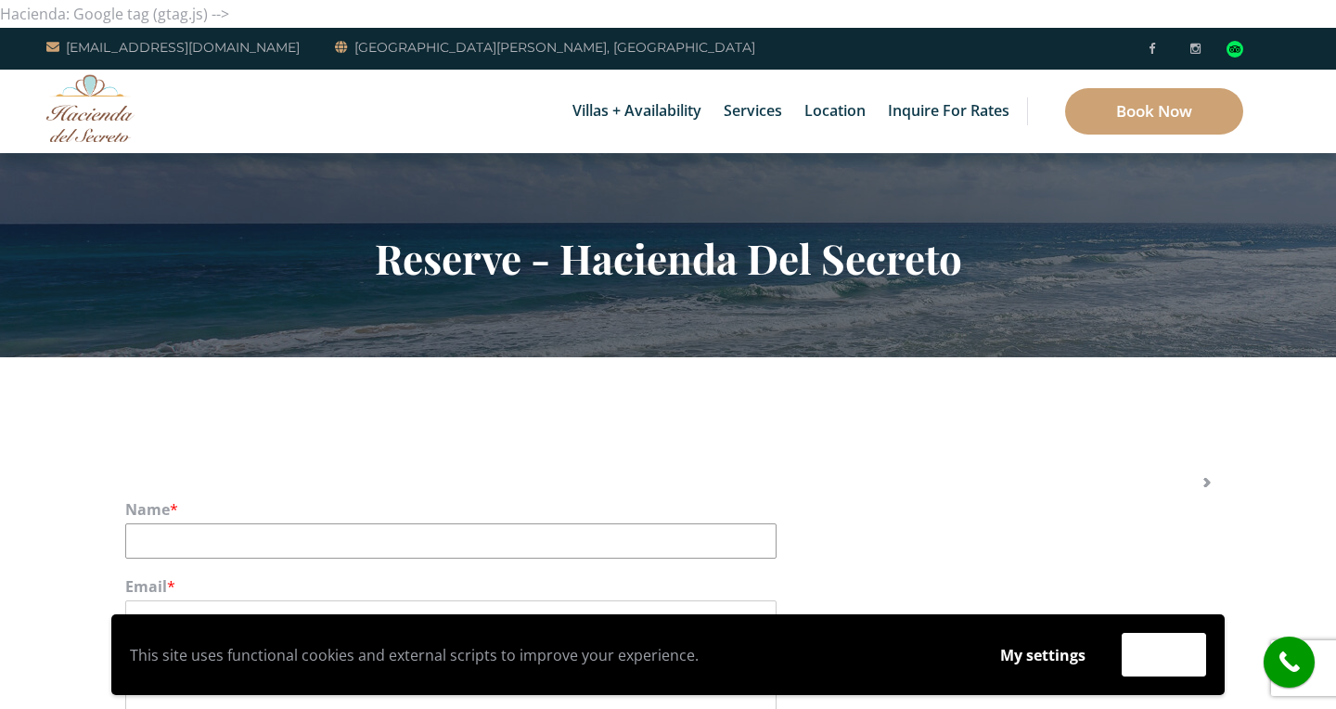
click at [273, 534] on input "Name *" at bounding box center [450, 540] width 651 height 35
type input "vererna"
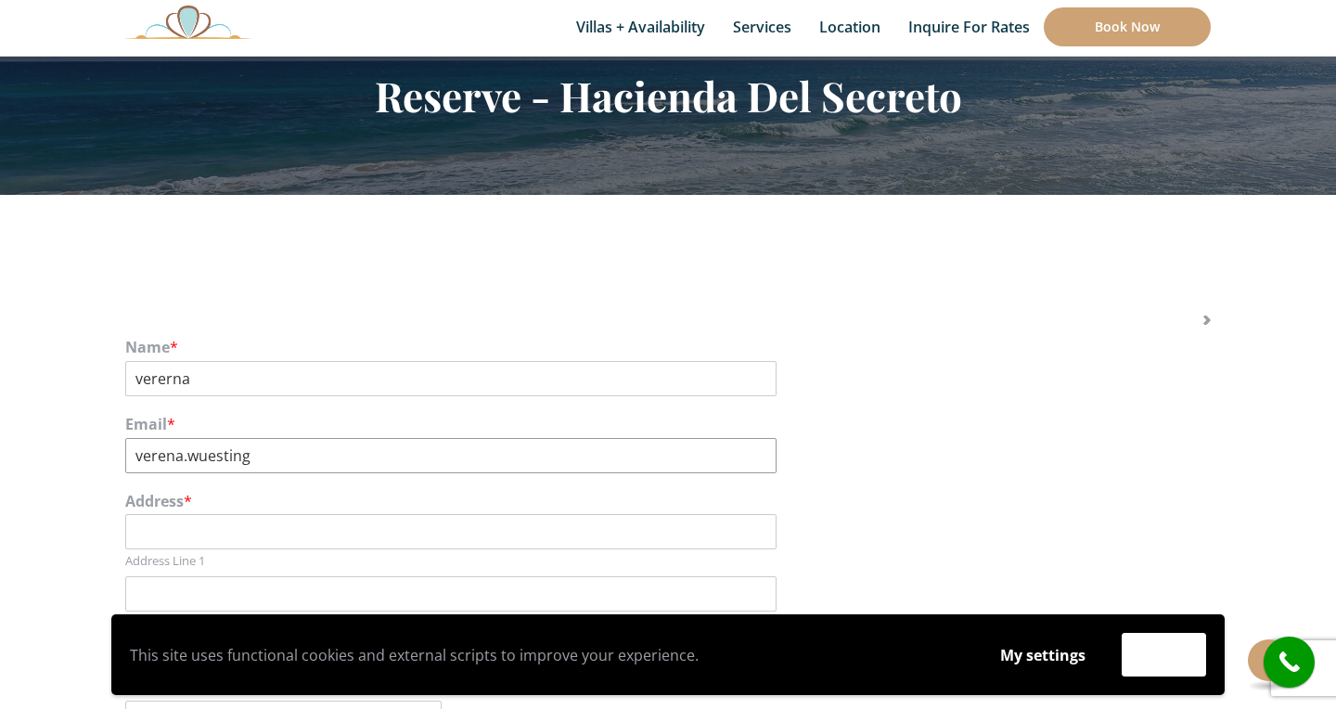
scroll to position [175, 0]
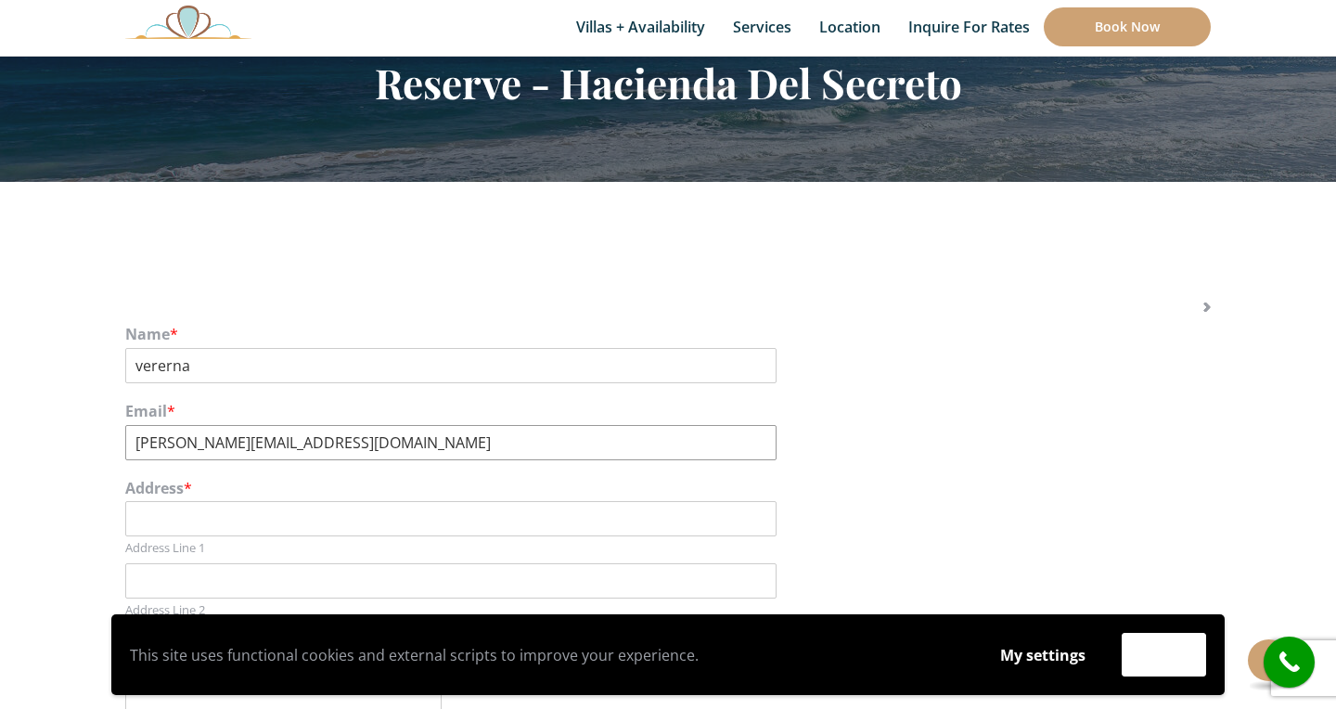
type input "[PERSON_NAME][EMAIL_ADDRESS][DOMAIN_NAME]"
click at [258, 517] on input "Address Line 1" at bounding box center [450, 518] width 651 height 35
type input "[STREET_ADDRESS][PERSON_NAME]"
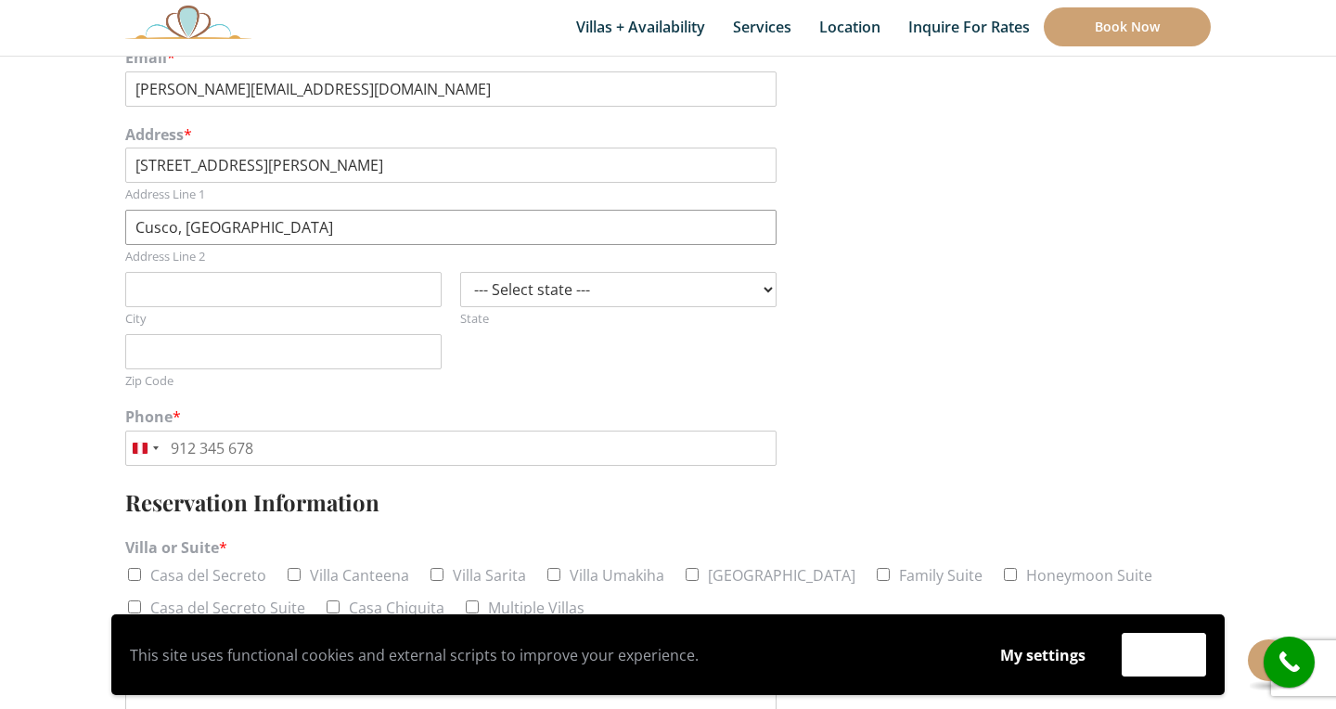
scroll to position [533, 0]
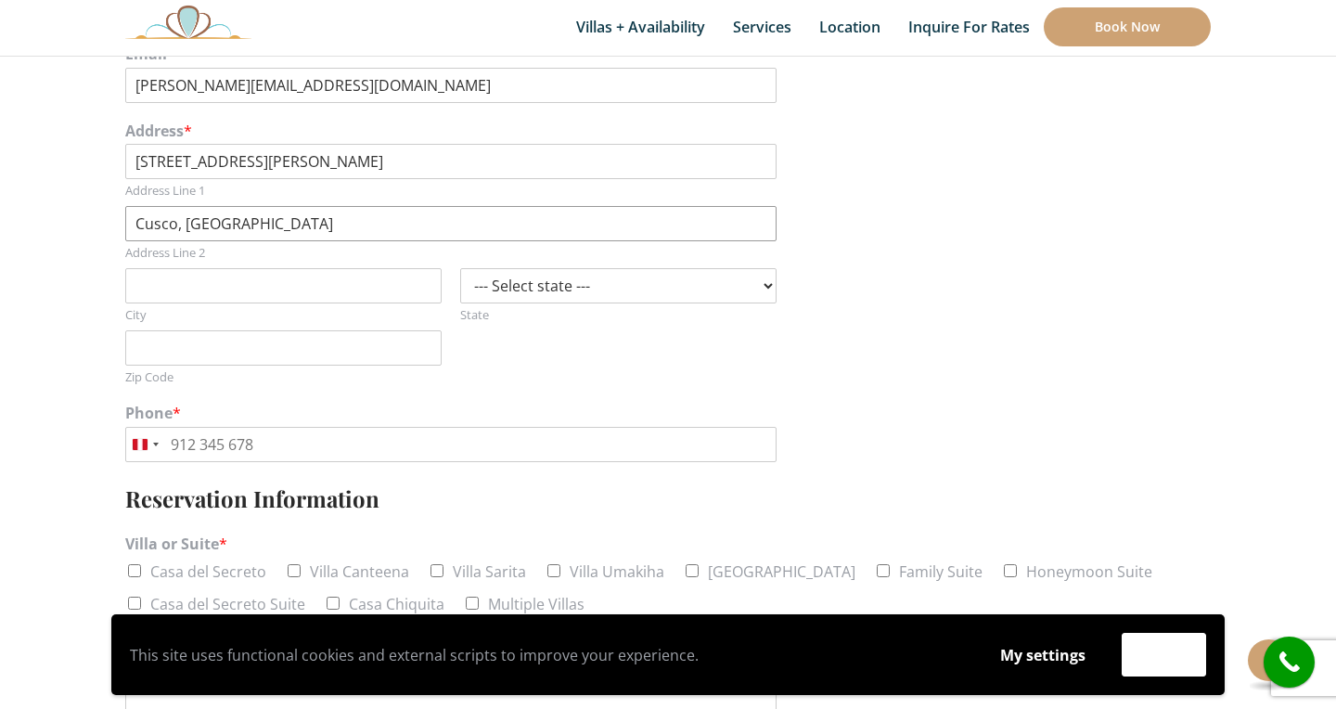
type input "Cusco, [GEOGRAPHIC_DATA]"
click at [170, 284] on input "City" at bounding box center [283, 285] width 316 height 35
type input "Cusco"
click at [521, 279] on select "--- Select state --- [US_STATE] [US_STATE] [US_STATE] [US_STATE] [US_STATE] [US…" at bounding box center [618, 285] width 316 height 35
click at [274, 443] on input "Phone *" at bounding box center [450, 444] width 651 height 35
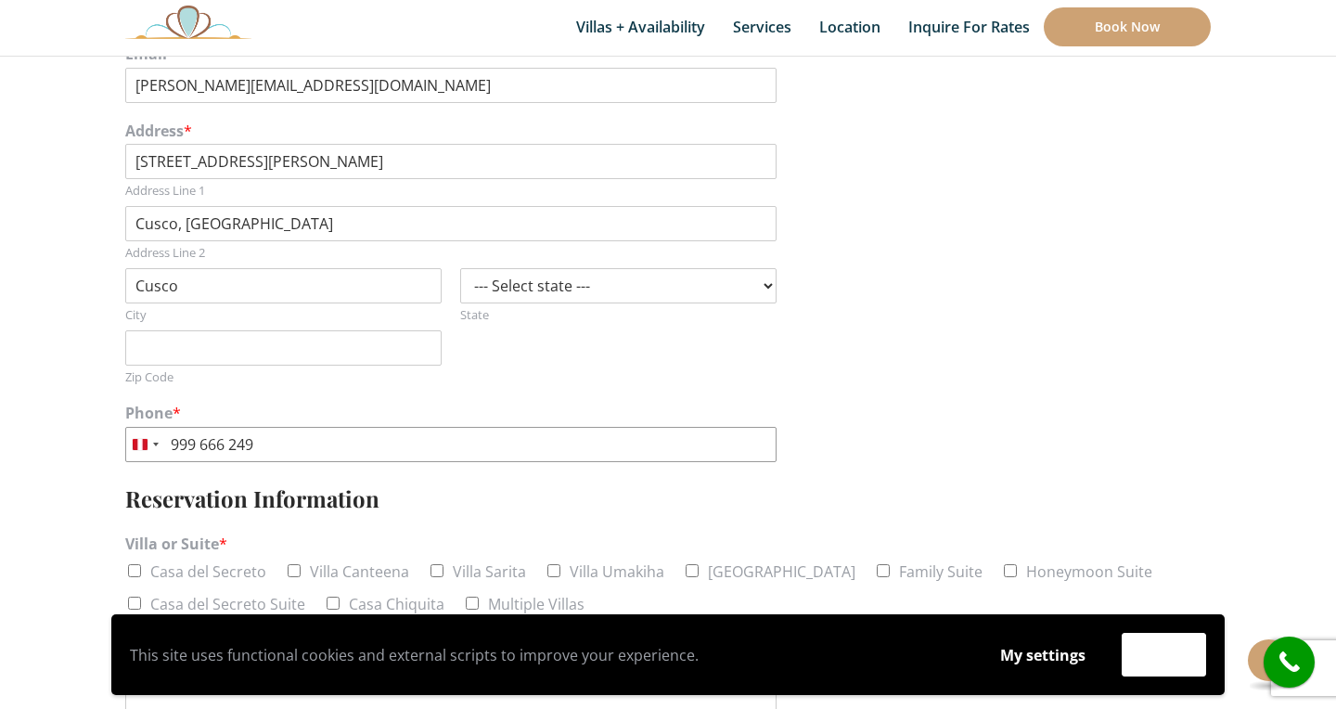
type input "999 666 249"
click at [131, 568] on input "Casa del Secreto" at bounding box center [134, 570] width 13 height 13
checkbox input "true"
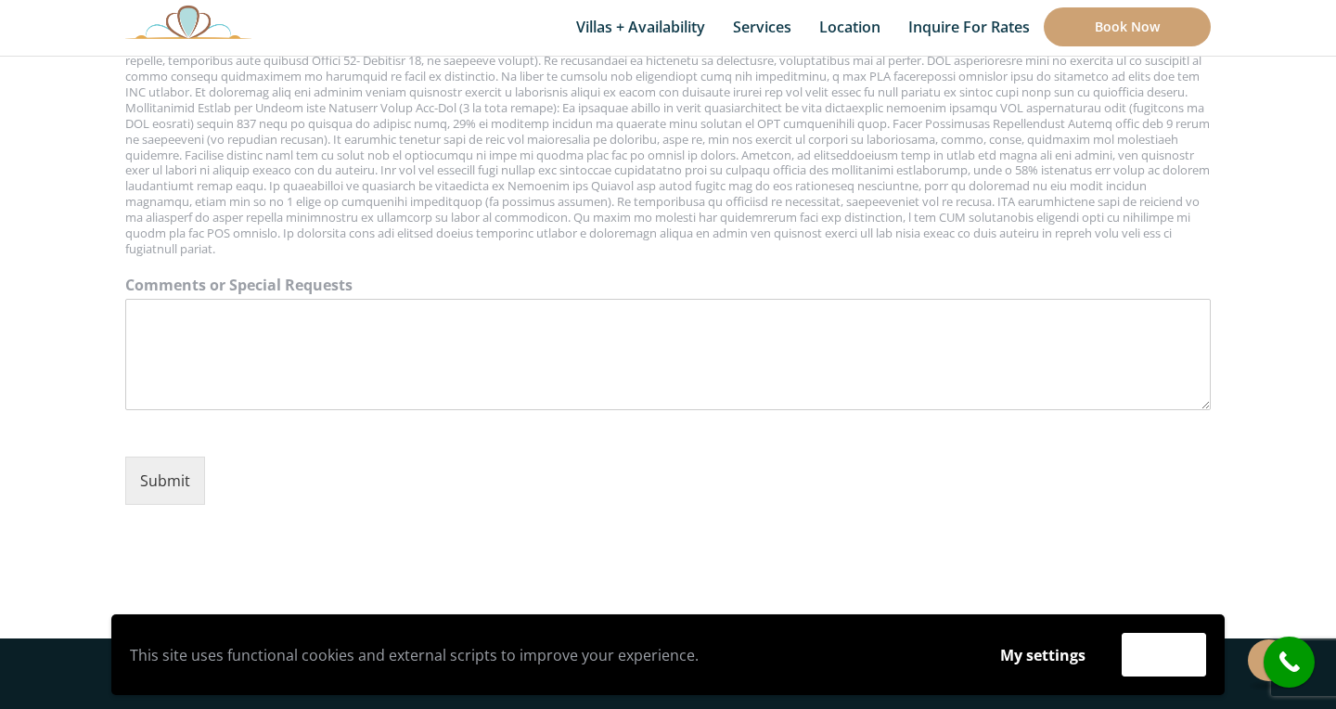
scroll to position [2348, 0]
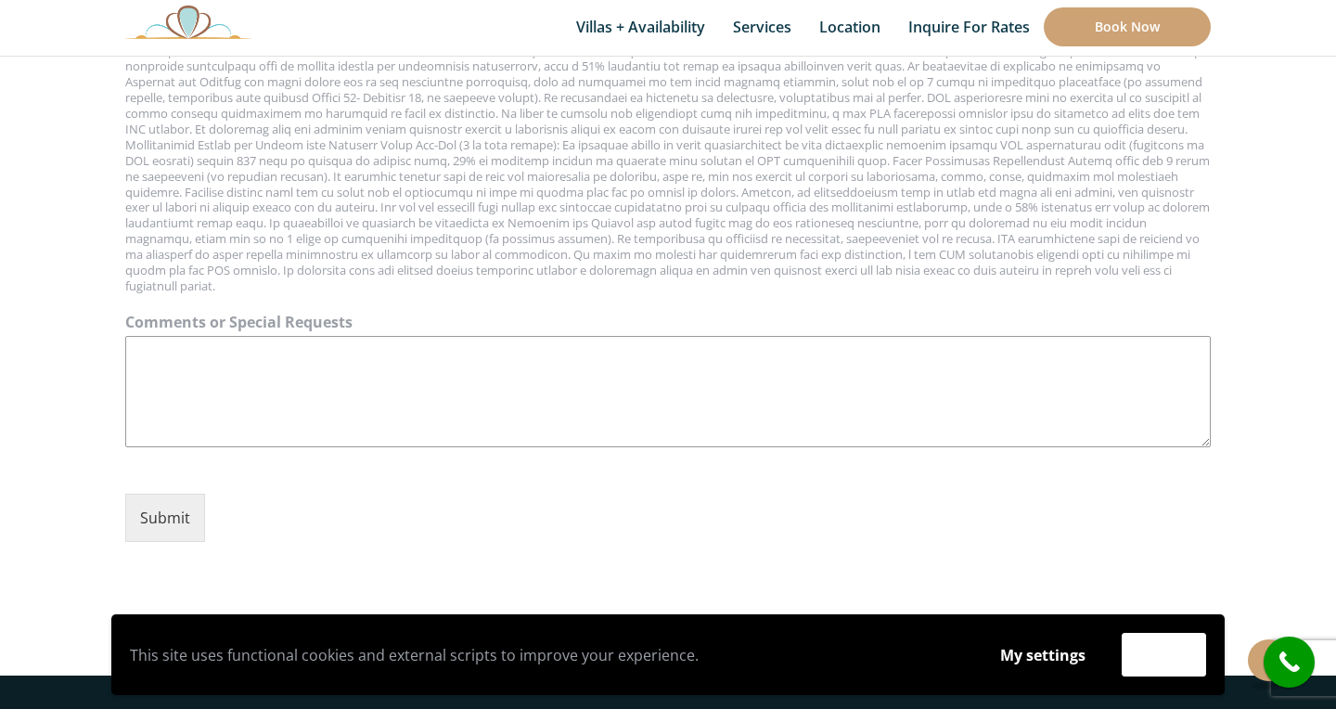
click at [293, 381] on textarea "Comments or Special Requests" at bounding box center [668, 391] width 1086 height 111
type textarea "W"
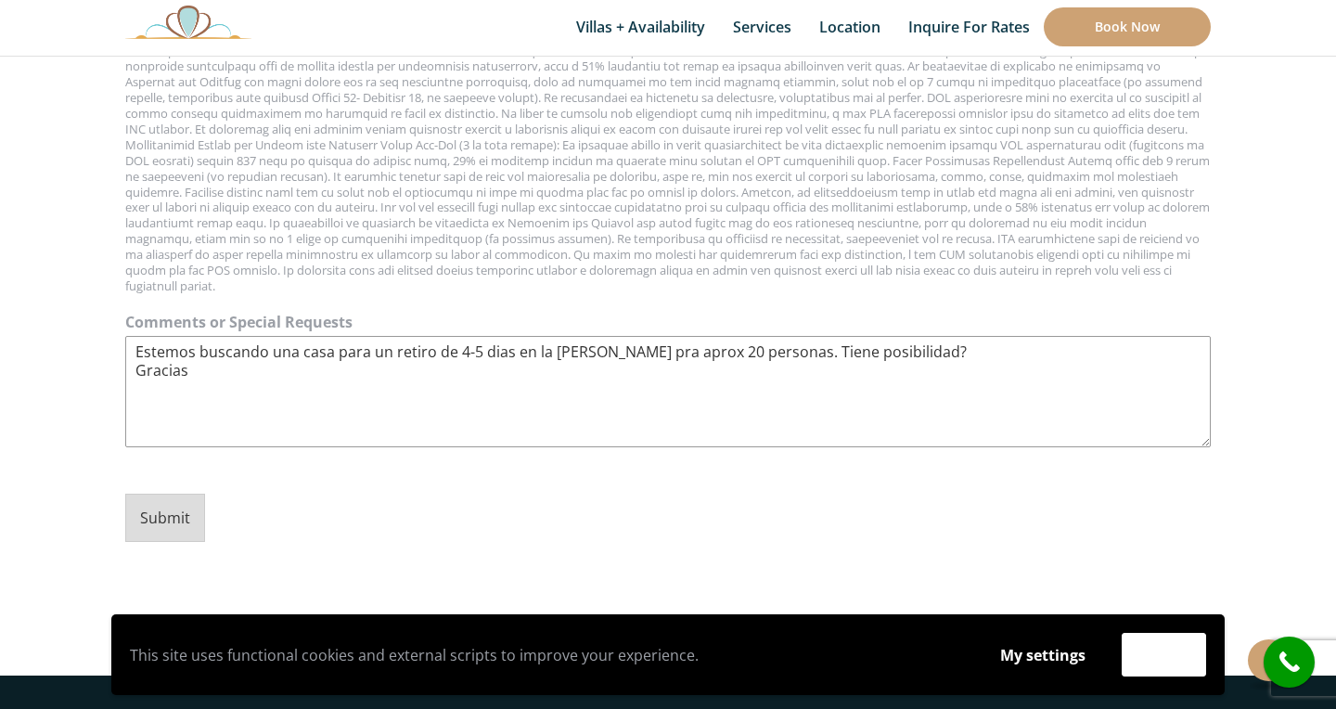
type textarea "Estemos buscando una casa para un retiro de 4-5 dias en la [PERSON_NAME] pra ap…"
click at [178, 523] on button "Submit" at bounding box center [165, 518] width 80 height 48
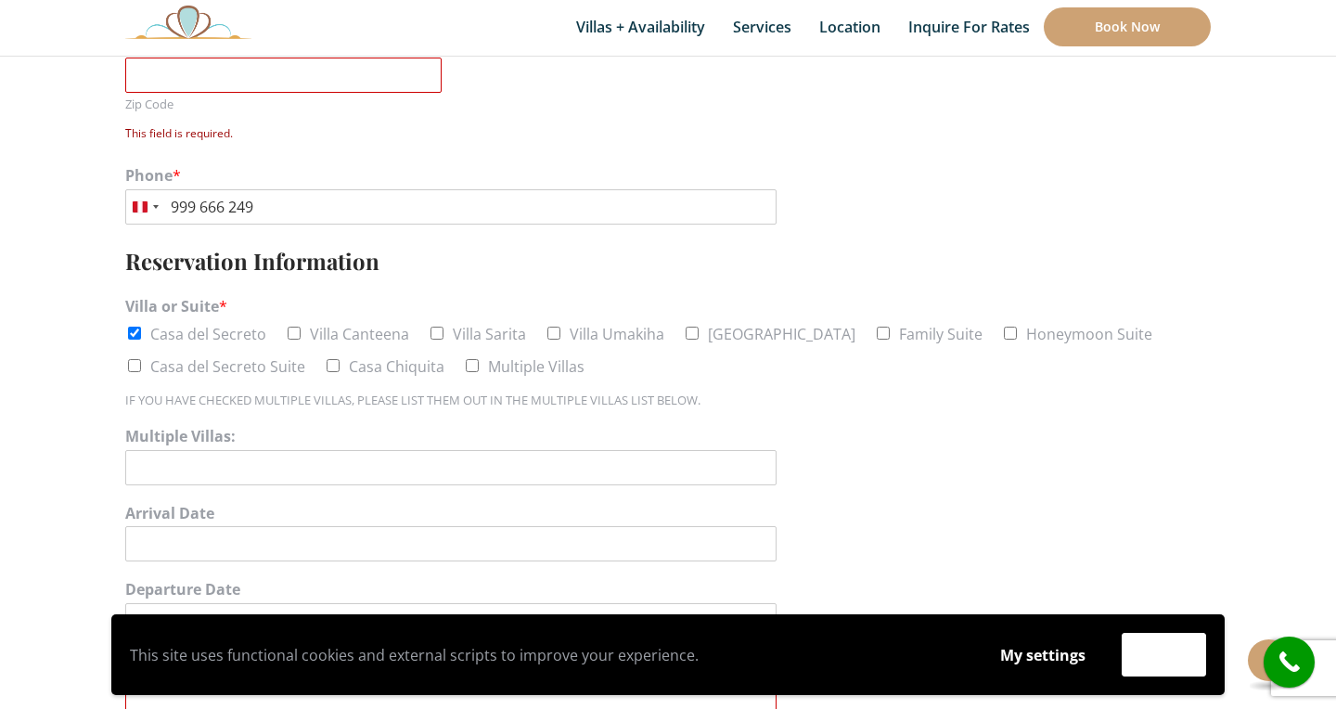
scroll to position [574, 0]
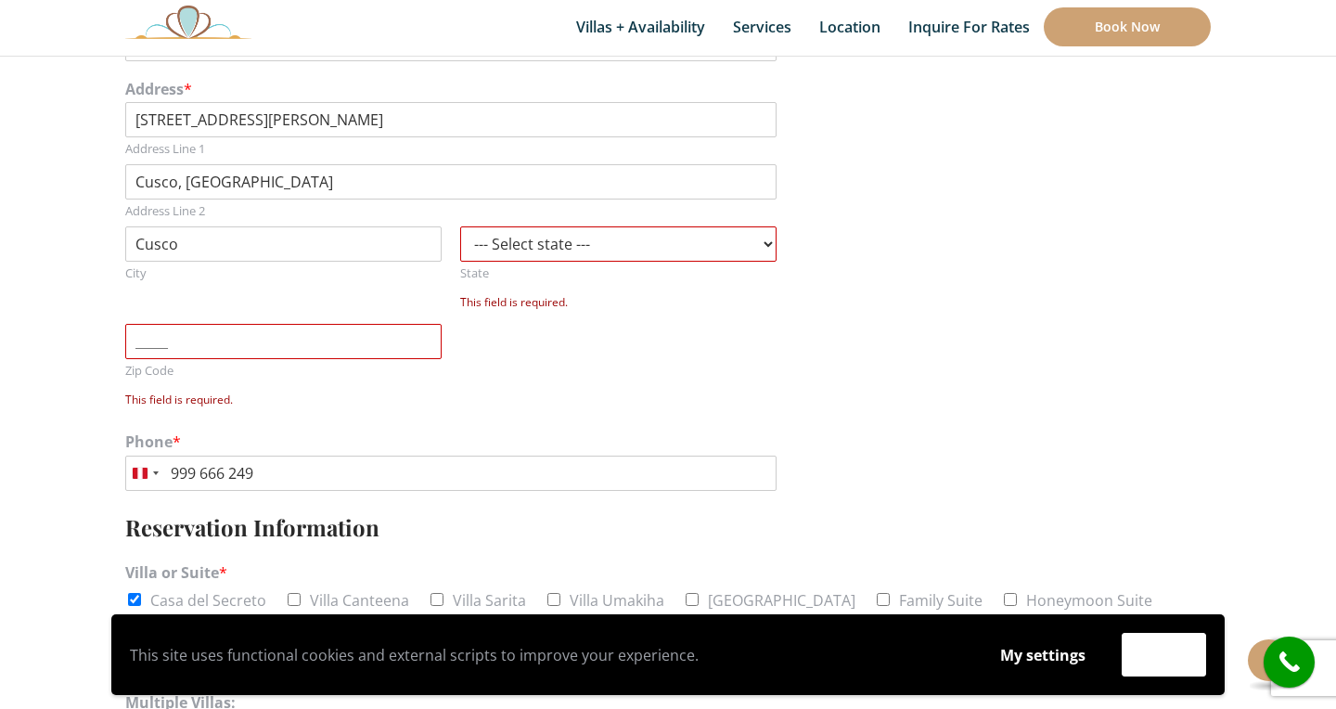
click at [213, 326] on input "Zip Code" at bounding box center [283, 341] width 316 height 35
type input "08001"
click at [532, 248] on select "--- Select state --- [US_STATE] [US_STATE] [US_STATE] [US_STATE] [US_STATE] [US…" at bounding box center [618, 243] width 316 height 35
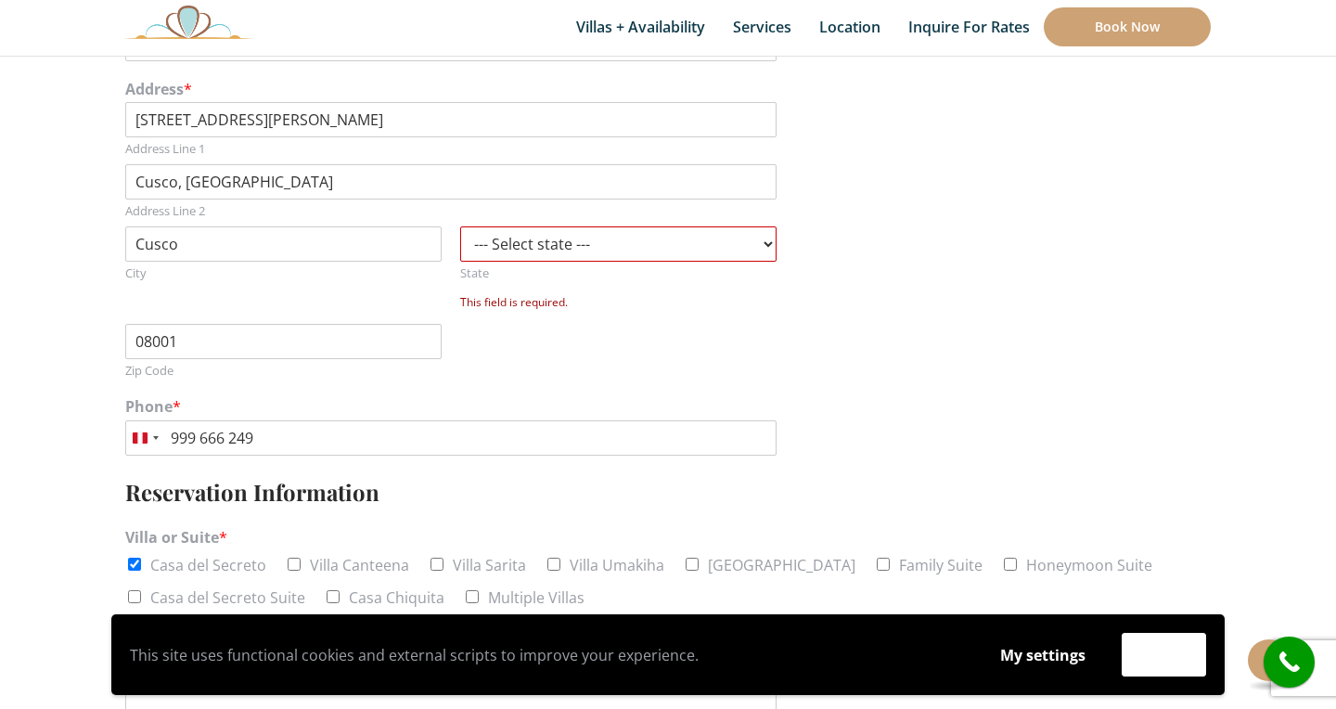
select select "SC"
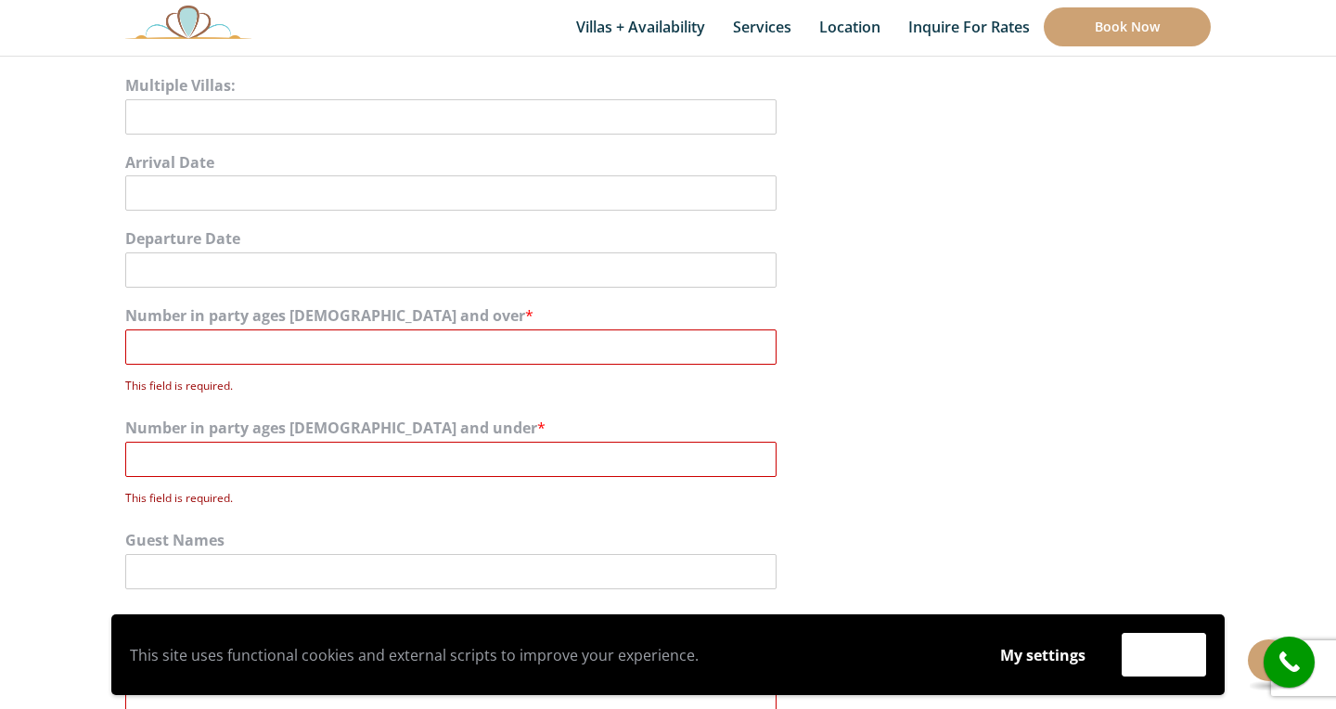
scroll to position [1121, 0]
click at [344, 342] on input "Number in party ages [DEMOGRAPHIC_DATA] and over *" at bounding box center [450, 346] width 651 height 35
type input "1"
type input "8"
type input "2"
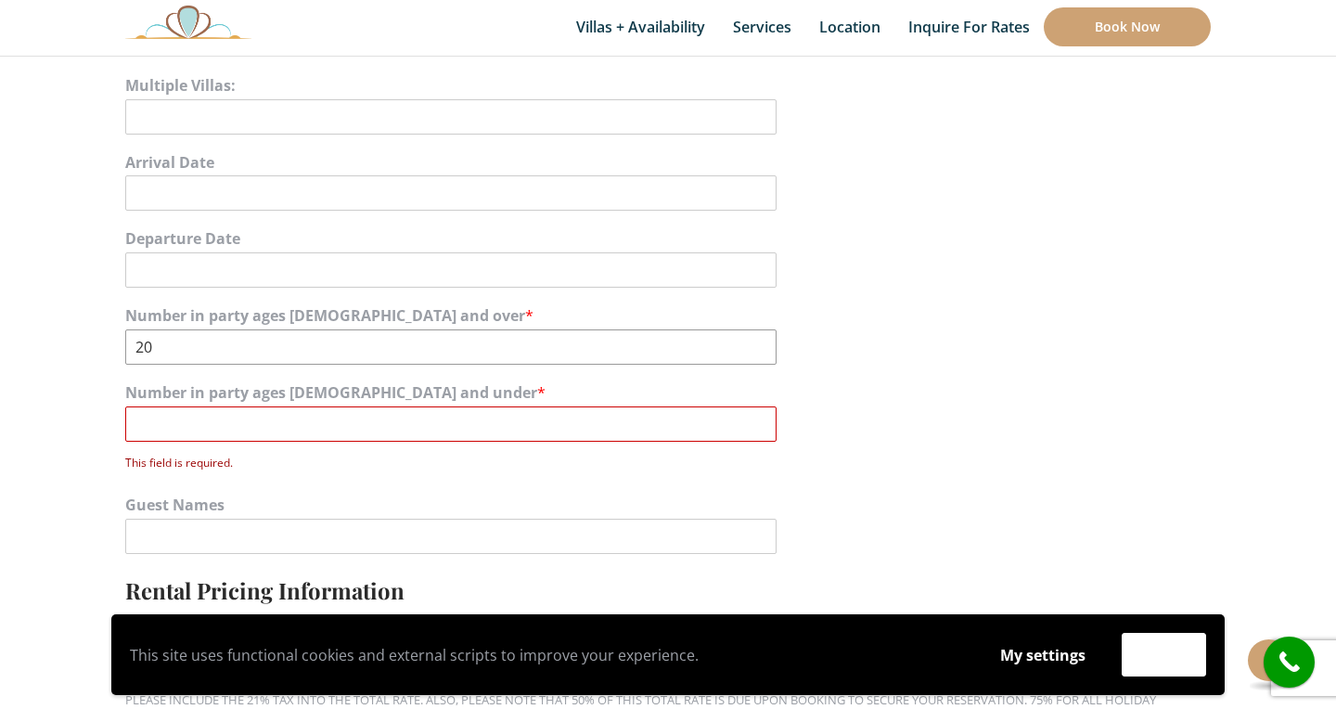
type input "20"
click at [210, 426] on input "Number in party ages [DEMOGRAPHIC_DATA] and under *" at bounding box center [450, 423] width 651 height 35
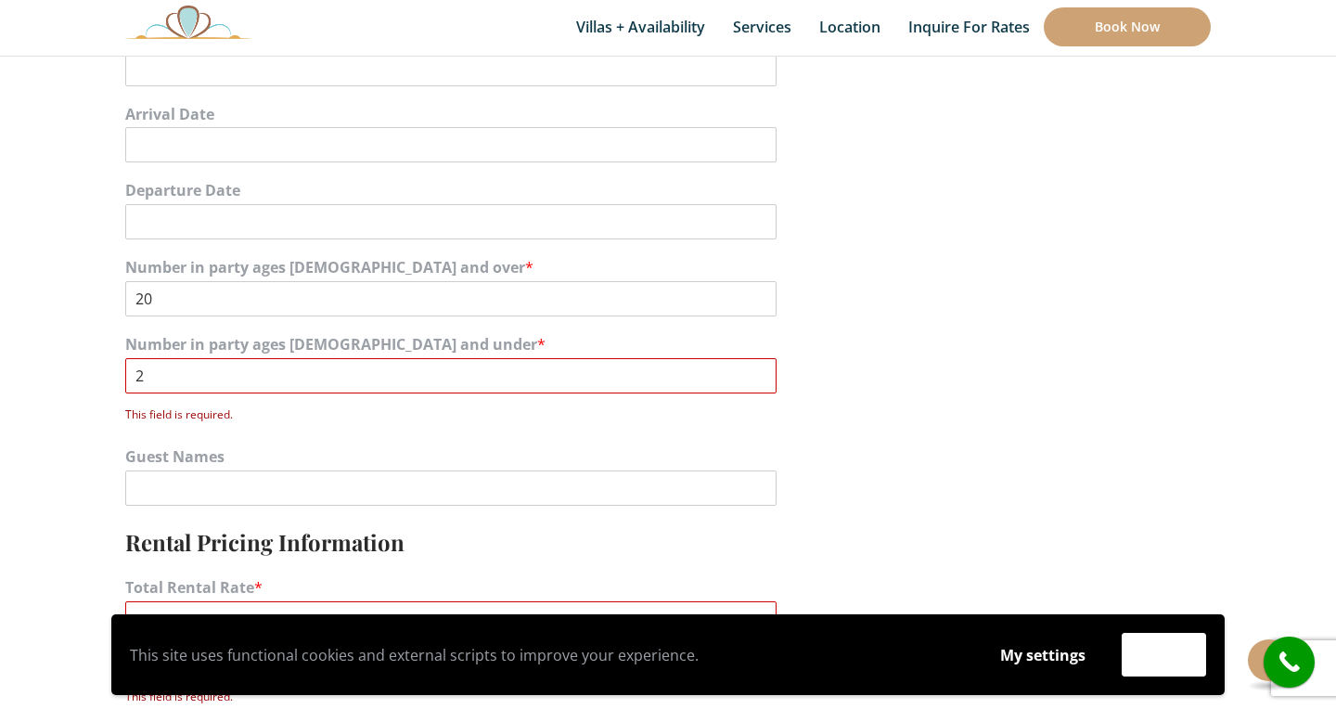
scroll to position [1185, 0]
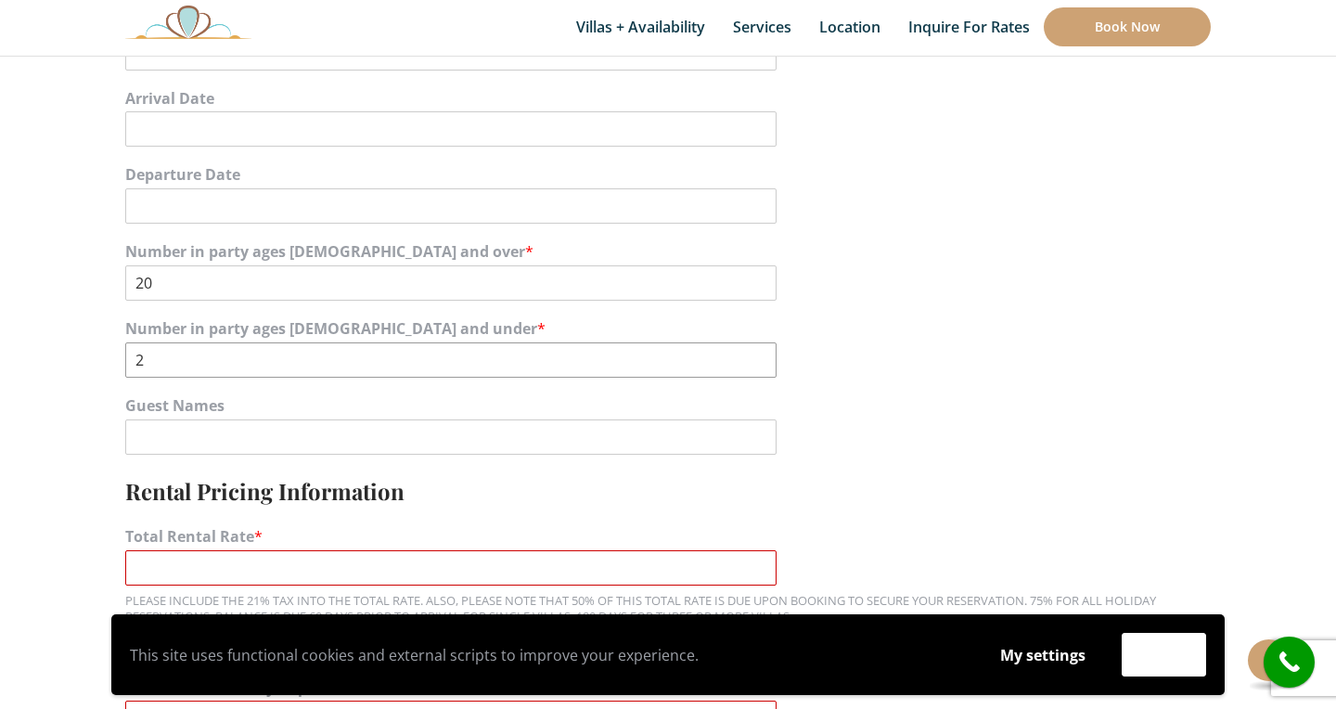
type input "2"
click at [251, 441] on input "Guest Names" at bounding box center [450, 436] width 651 height 35
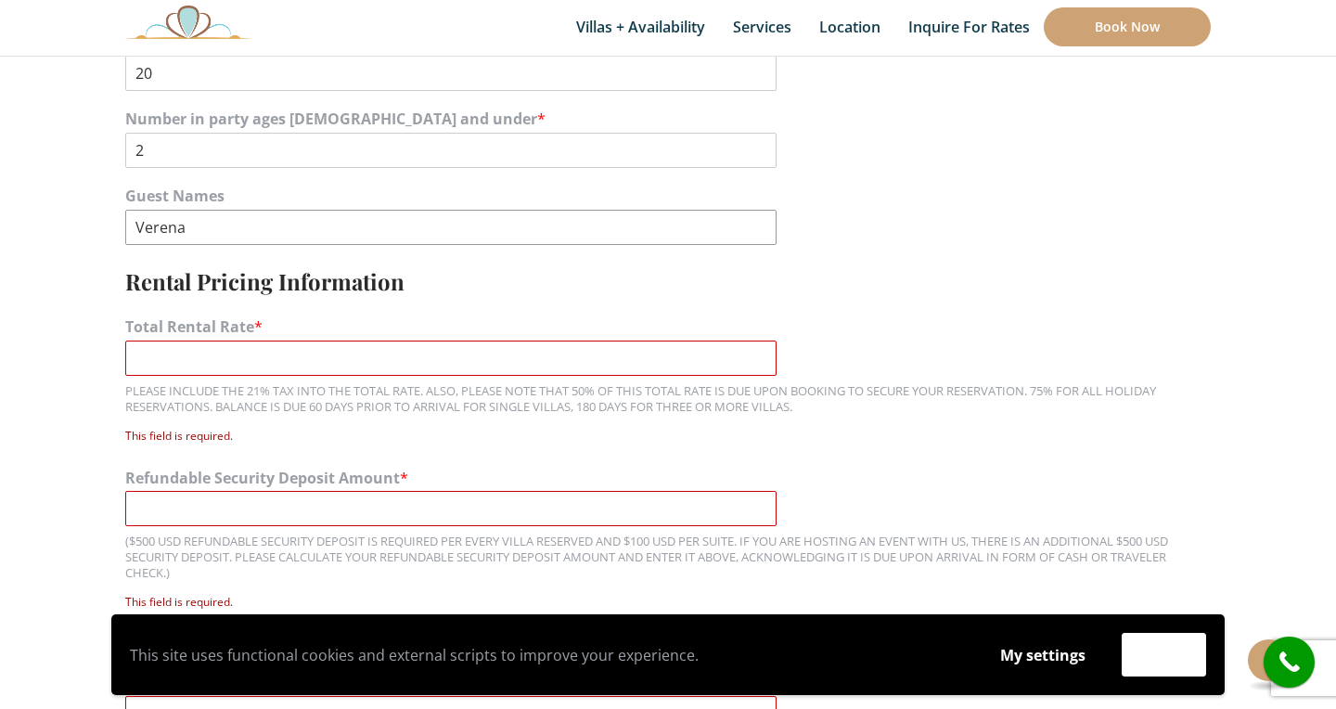
scroll to position [1398, 0]
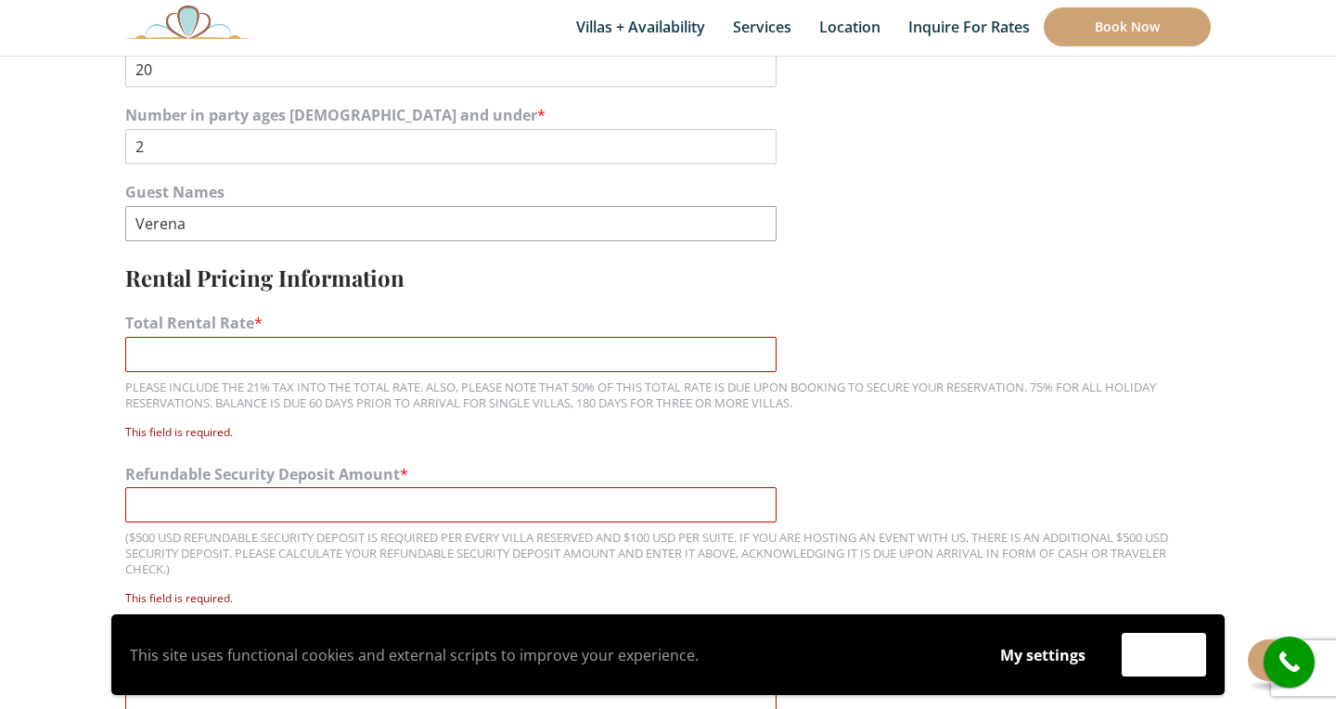
type input "Verena"
click at [253, 361] on input "Total Rental Rate *" at bounding box center [450, 354] width 651 height 35
type input "no se"
click at [301, 530] on div "($500 USD REFUNDABLE SECURITY DEPOSIT IS REQUIRED PER EVERY VILLA RESERVED AND …" at bounding box center [668, 553] width 1086 height 47
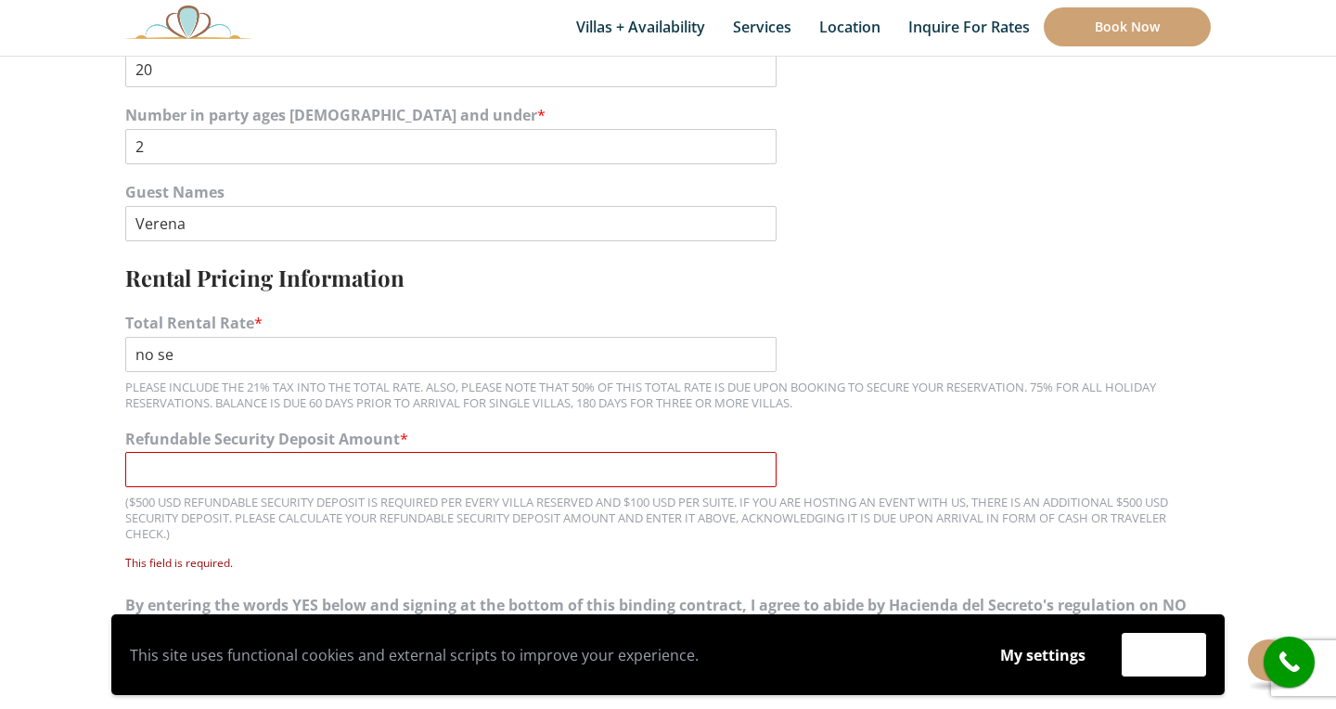
click at [304, 472] on input "Refundable Security Deposit Amount *" at bounding box center [450, 469] width 651 height 35
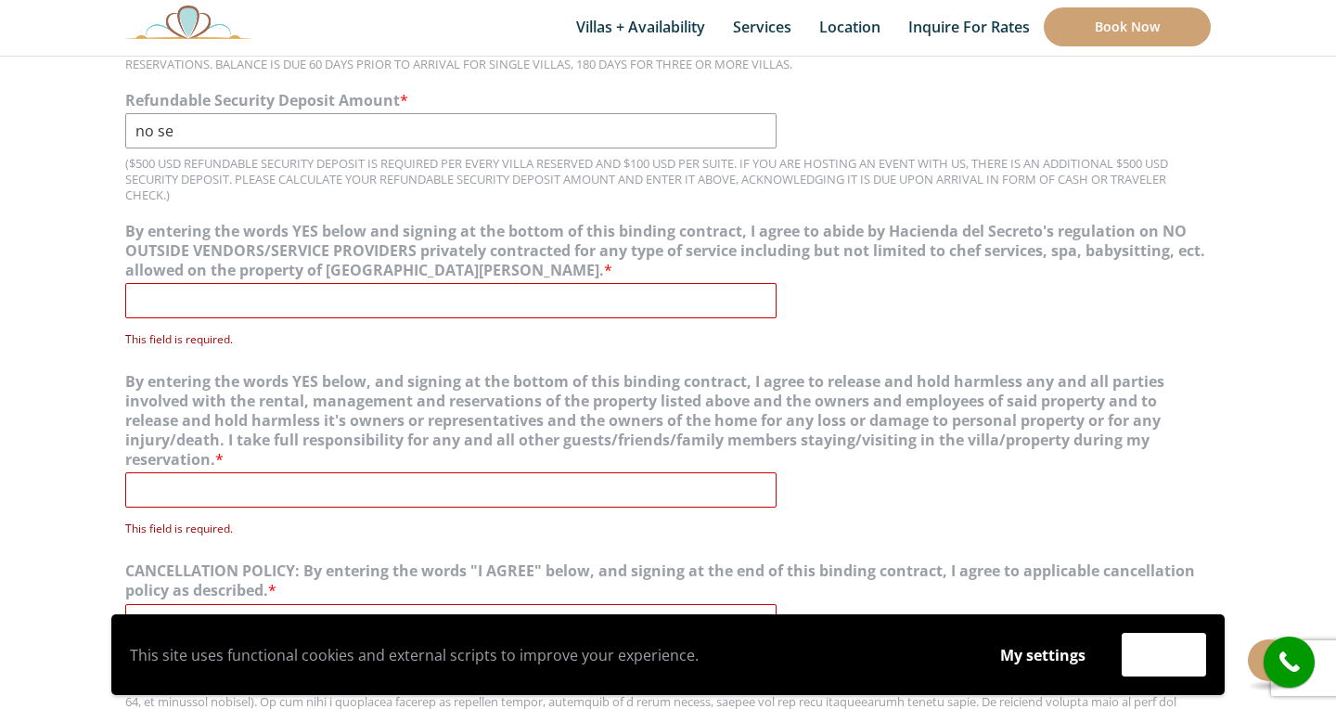
scroll to position [1761, 0]
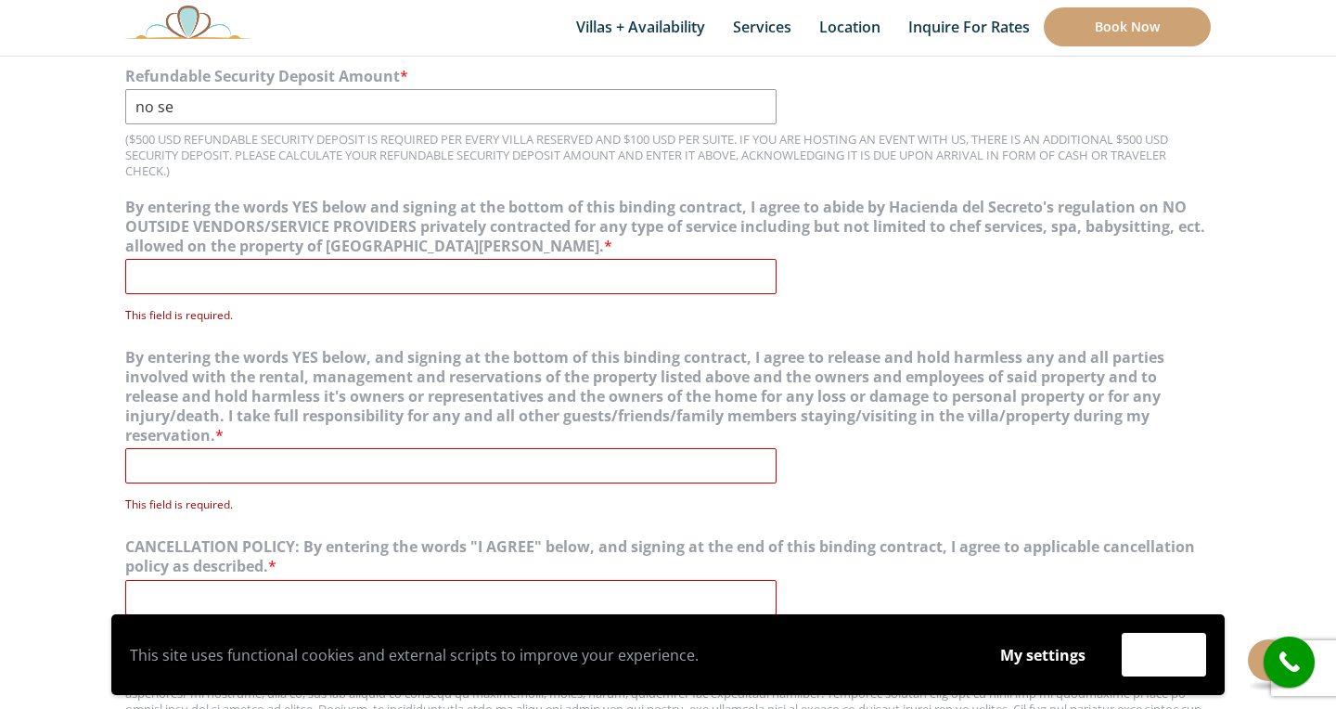
type input "no se"
click at [316, 274] on input "By entering the words YES below and signing at the bottom of this binding contr…" at bounding box center [450, 276] width 651 height 35
type input "no se"
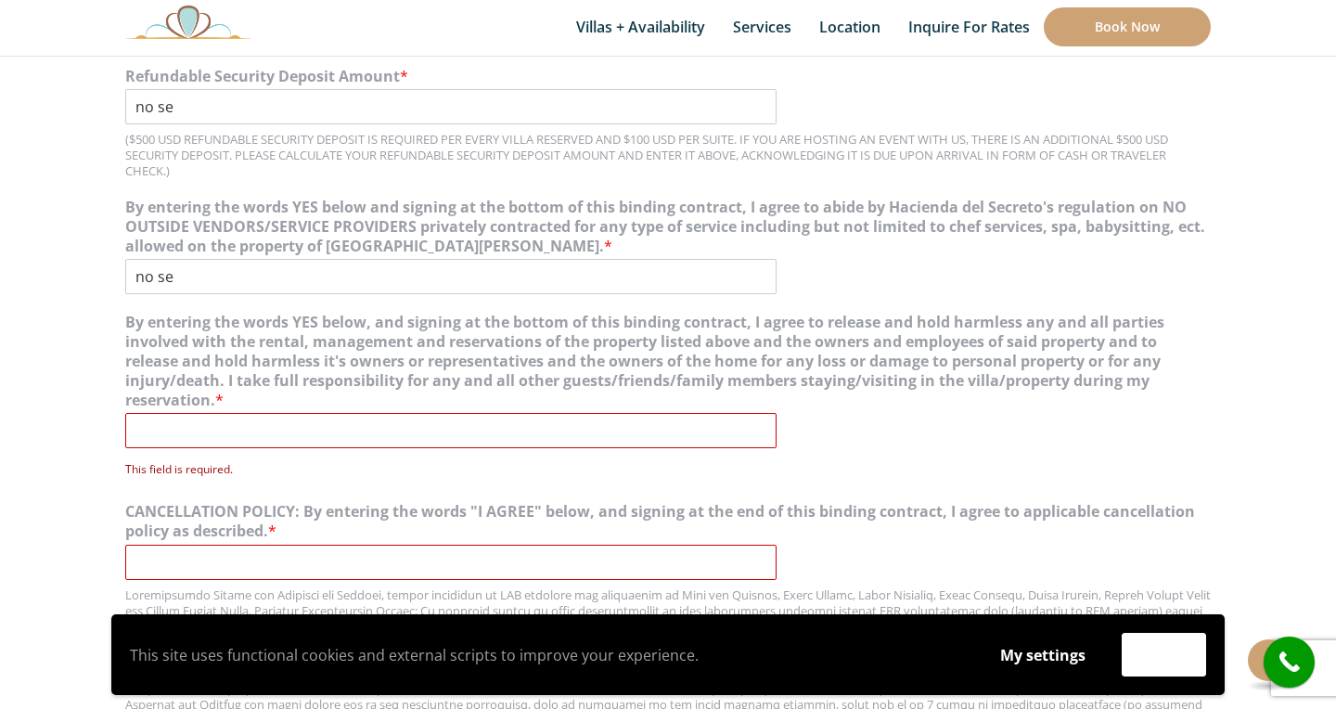
click at [329, 470] on label "This field is required." at bounding box center [668, 470] width 1086 height 28
click at [329, 448] on input "By entering the words YES below, and signing at the bottom of this binding cont…" at bounding box center [450, 430] width 651 height 35
type input "no se"
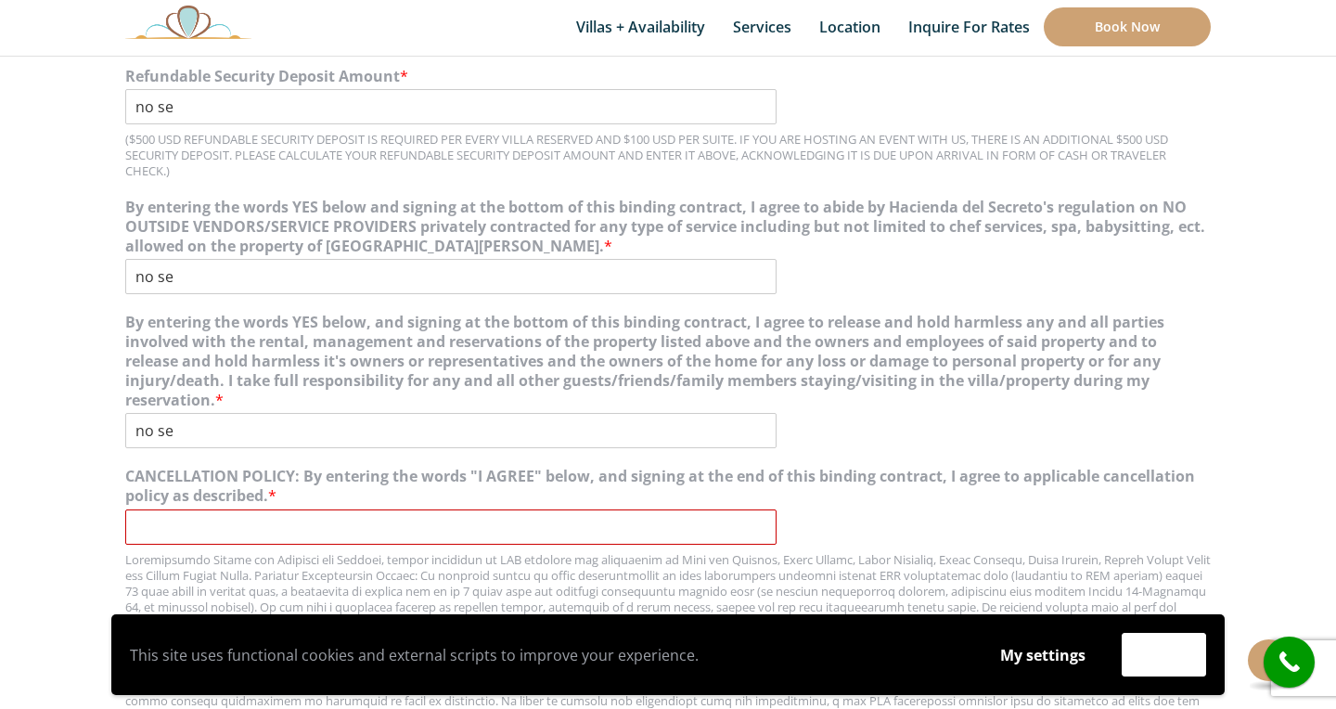
click at [331, 556] on div at bounding box center [668, 716] width 1086 height 329
click at [335, 526] on input "CANCELLATION POLICY: By entering the words "I AGREE" below, and signing at the …" at bounding box center [450, 526] width 651 height 35
type input "no se"
click at [874, 492] on label "CANCELLATION POLICY: By entering the words "I AGREE" below, and signing at the …" at bounding box center [668, 486] width 1086 height 39
click at [777, 509] on input "no se" at bounding box center [450, 526] width 651 height 35
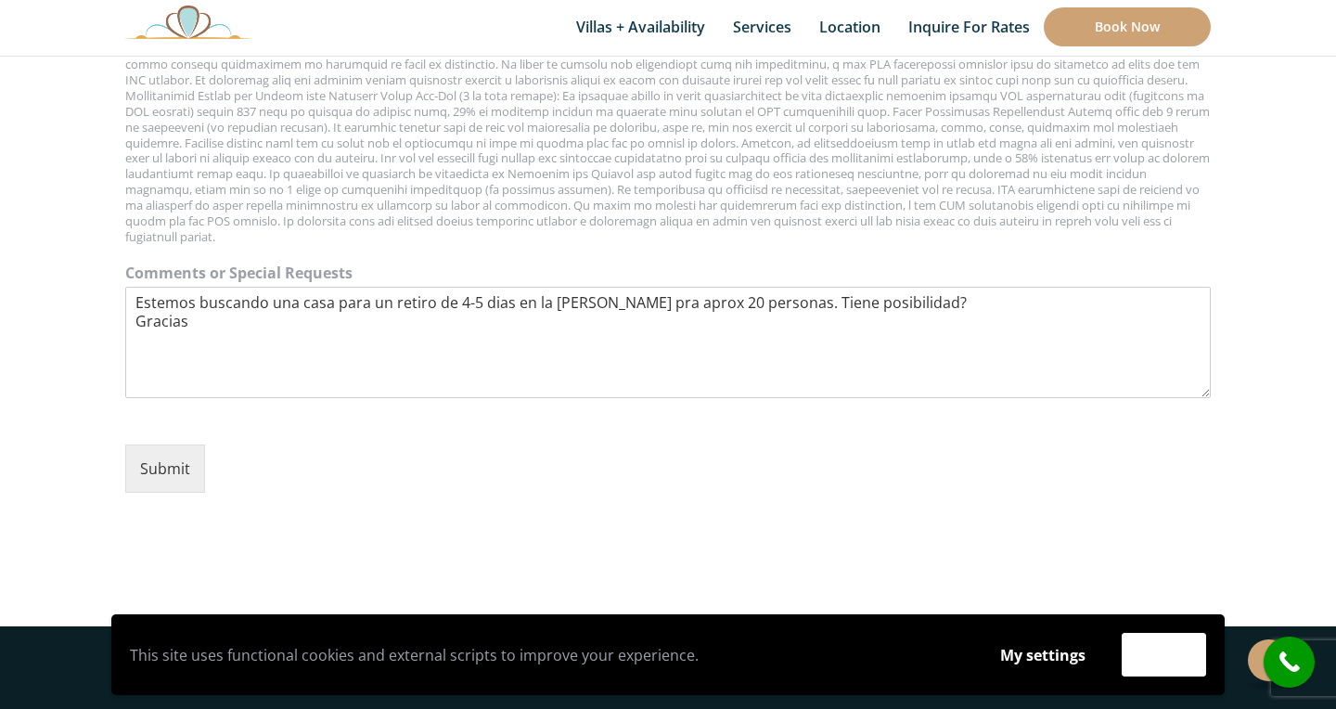
scroll to position [2402, 0]
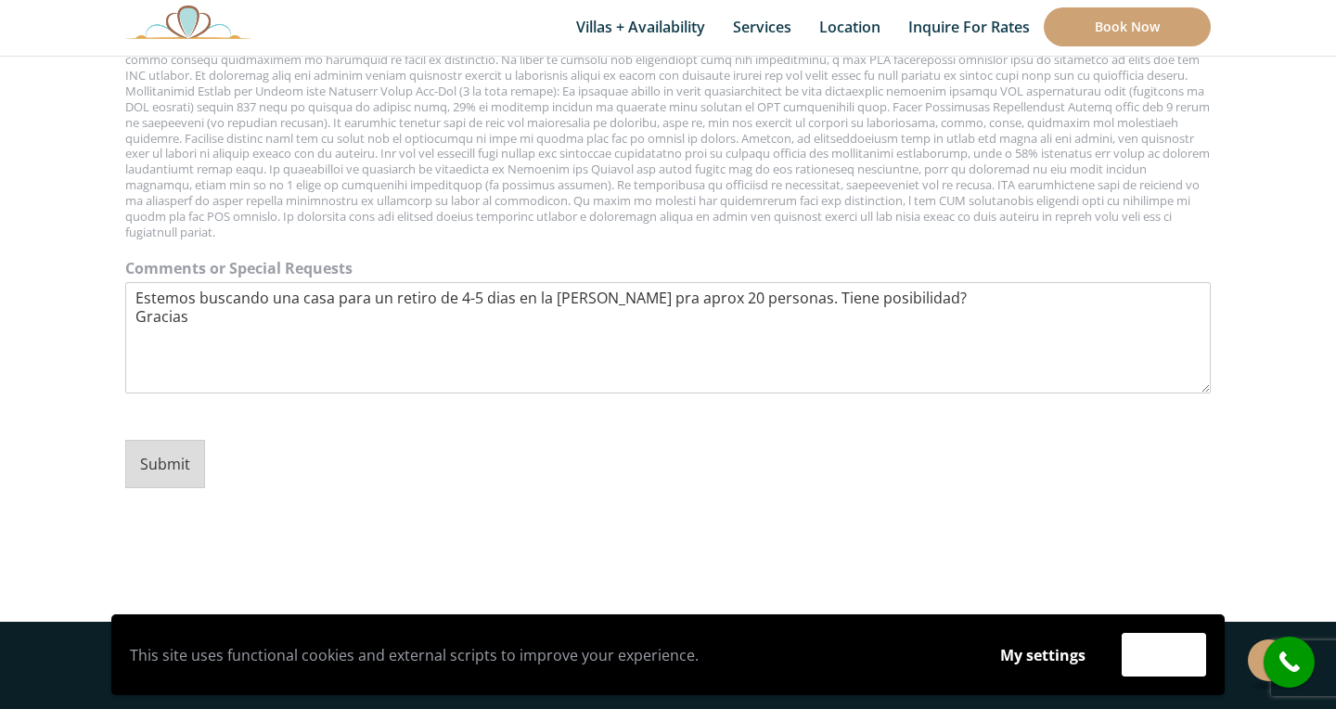
click at [185, 470] on button "Submit" at bounding box center [165, 464] width 80 height 48
